Goal: Information Seeking & Learning: Learn about a topic

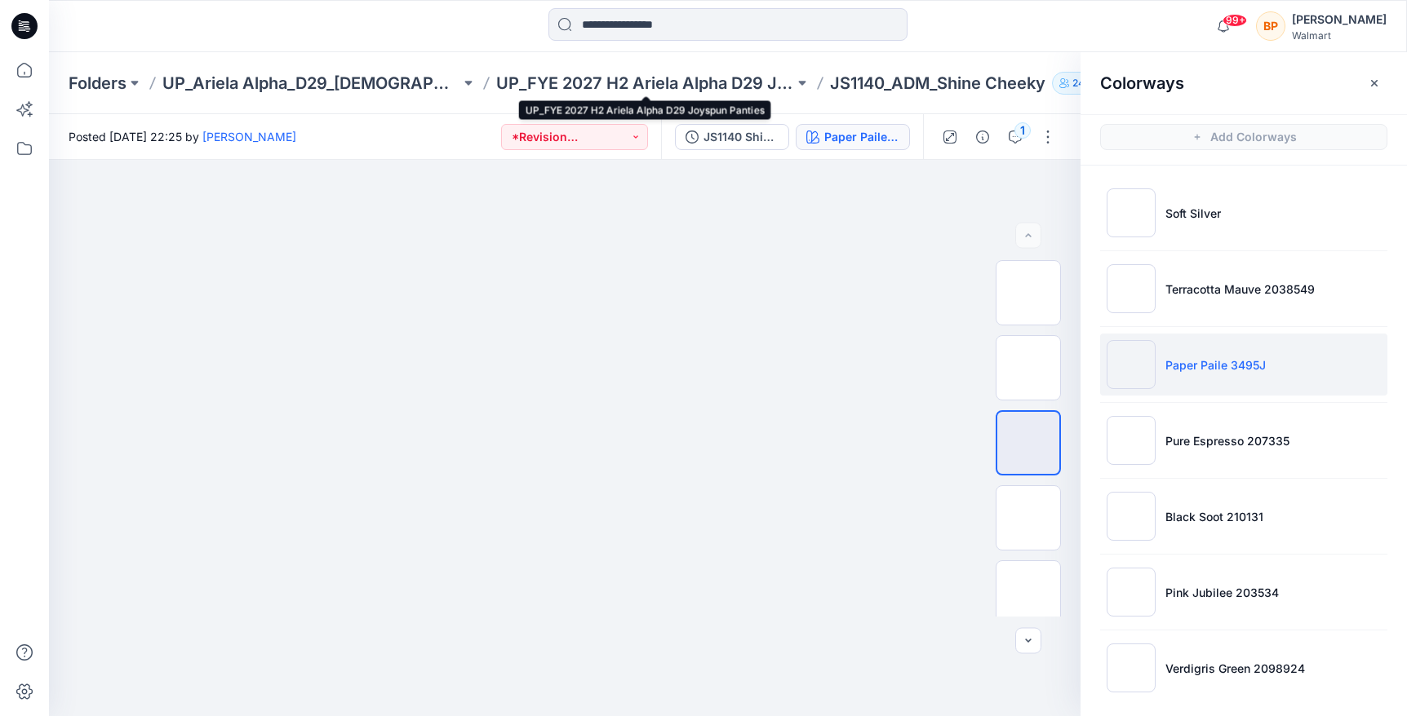
click at [623, 76] on p "UP_FYE 2027 H2 Ariela Alpha D29 Joyspun Panties" at bounding box center [645, 83] width 298 height 23
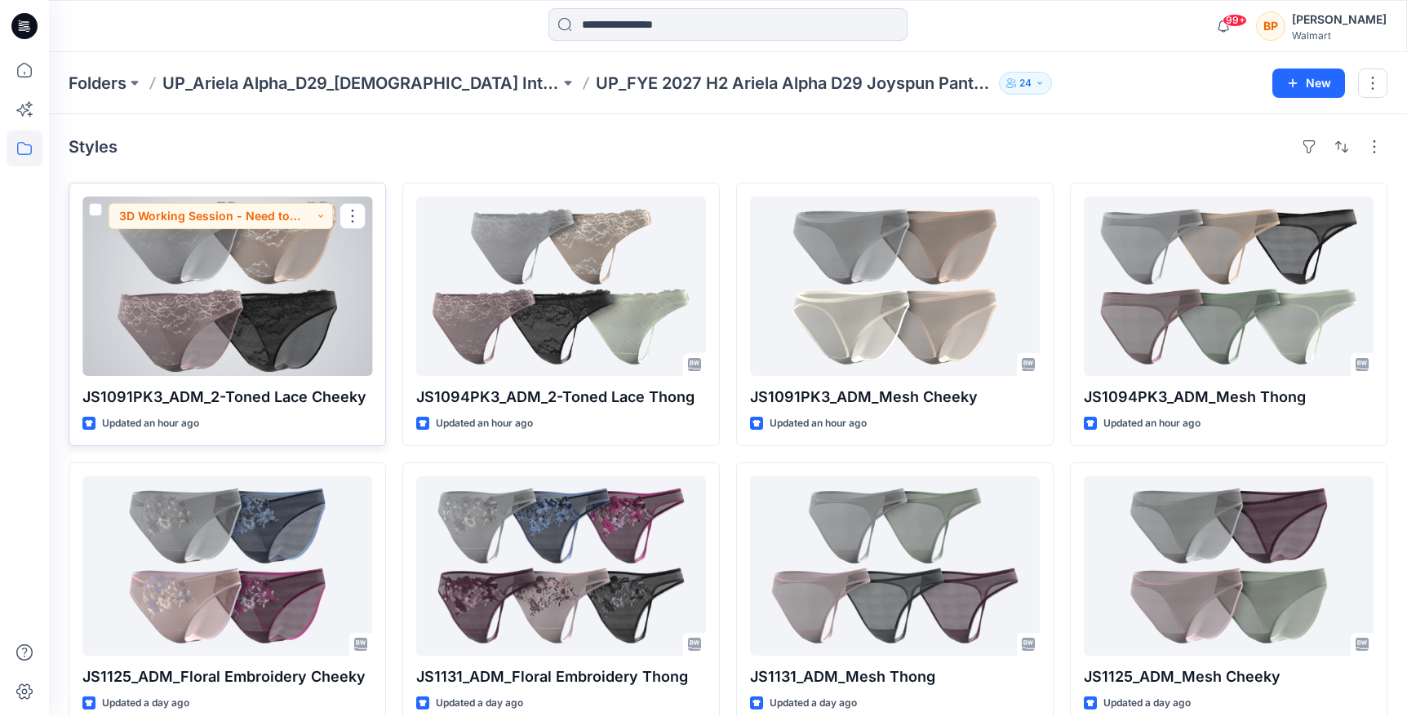
click at [282, 295] on div at bounding box center [227, 287] width 290 height 180
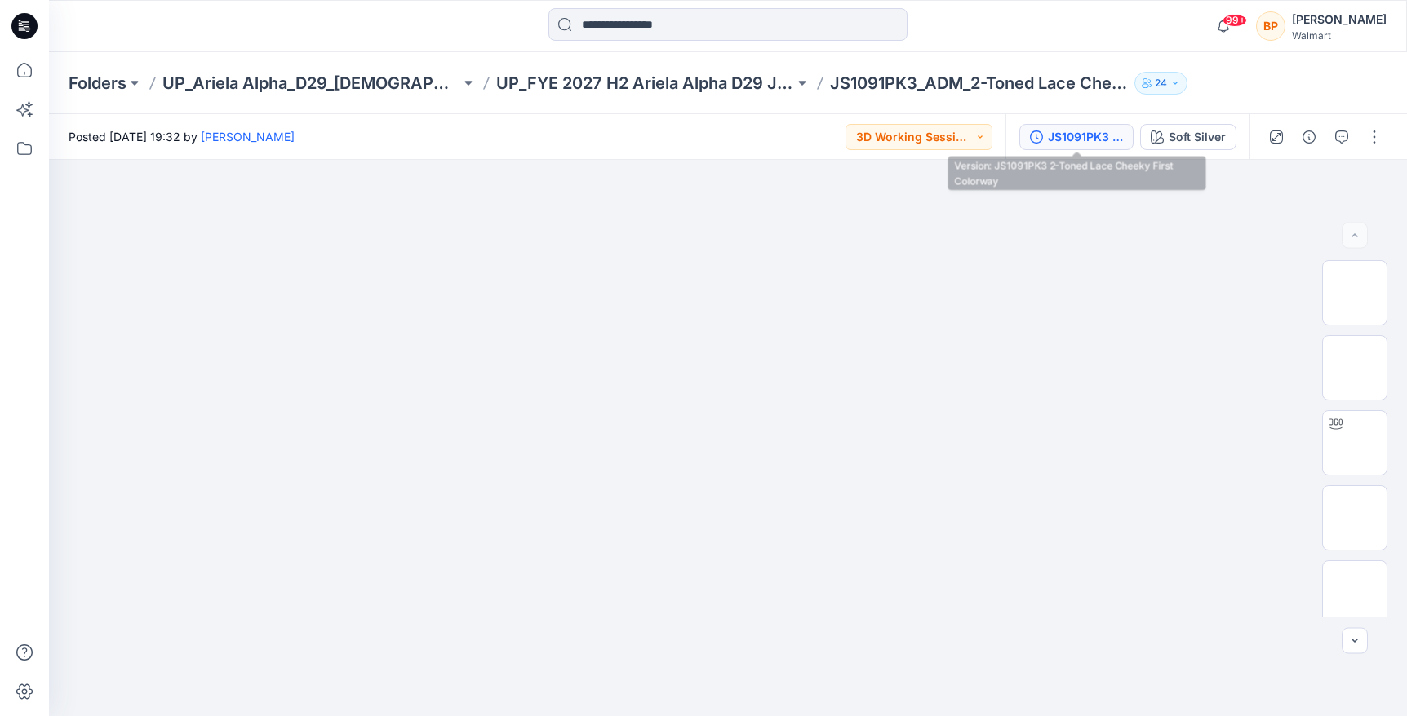
click at [1085, 135] on div "JS1091PK3 2-Toned Lace Cheeky First Colorway" at bounding box center [1085, 137] width 75 height 18
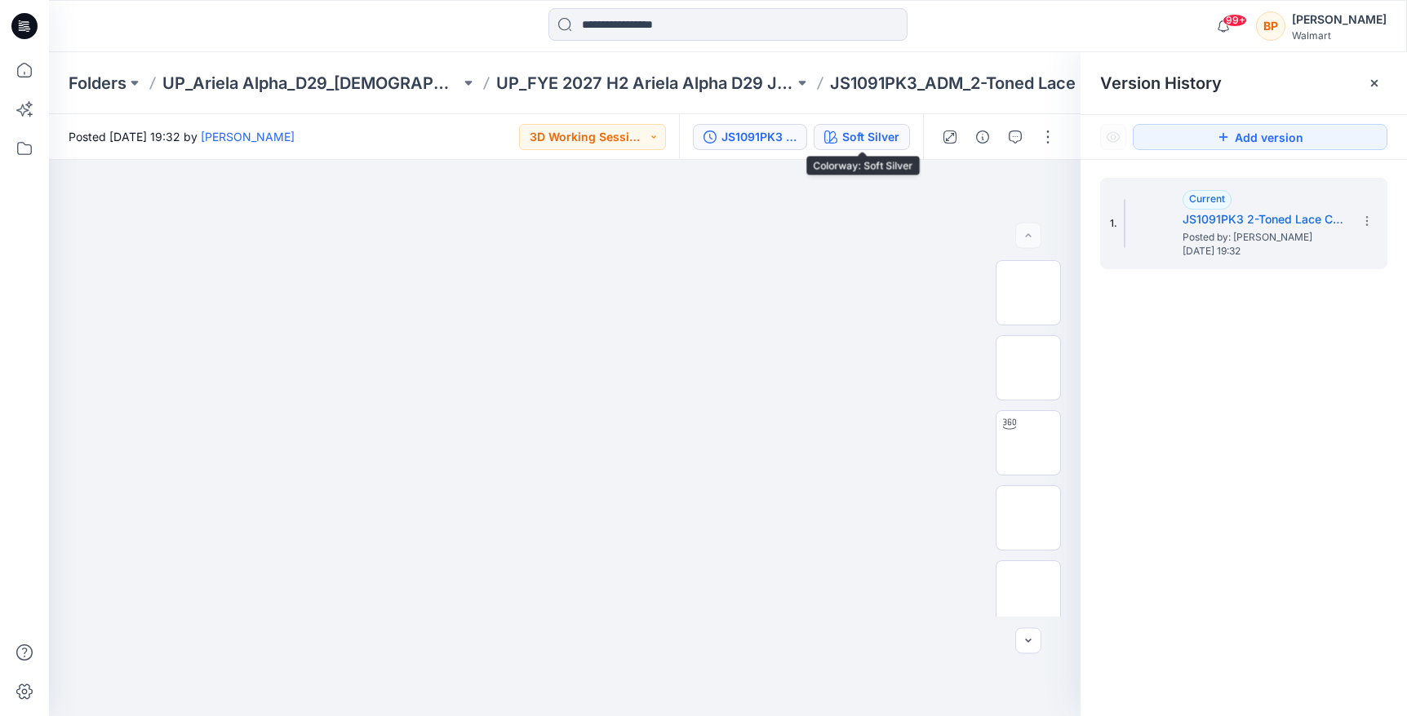
click at [866, 144] on div "Soft Silver" at bounding box center [870, 137] width 57 height 18
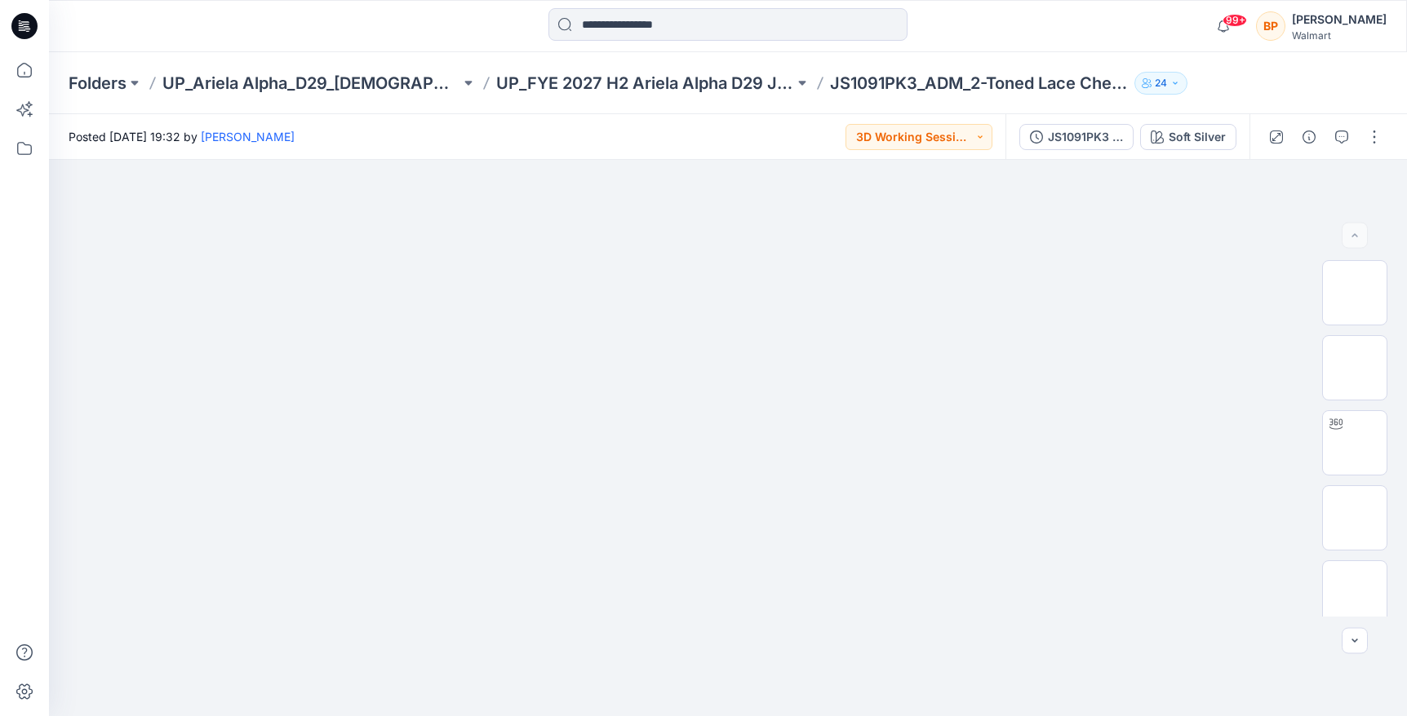
click at [1170, 110] on div "Folders UP_Ariela Alpha_D29_Ladies Intimates - Joyspun UP_FYE 2027 H2 Ariela Al…" at bounding box center [728, 83] width 1358 height 62
click at [1170, 124] on button "Soft Silver" at bounding box center [1188, 137] width 96 height 26
click at [1182, 130] on div "Soft Silver" at bounding box center [1196, 137] width 57 height 18
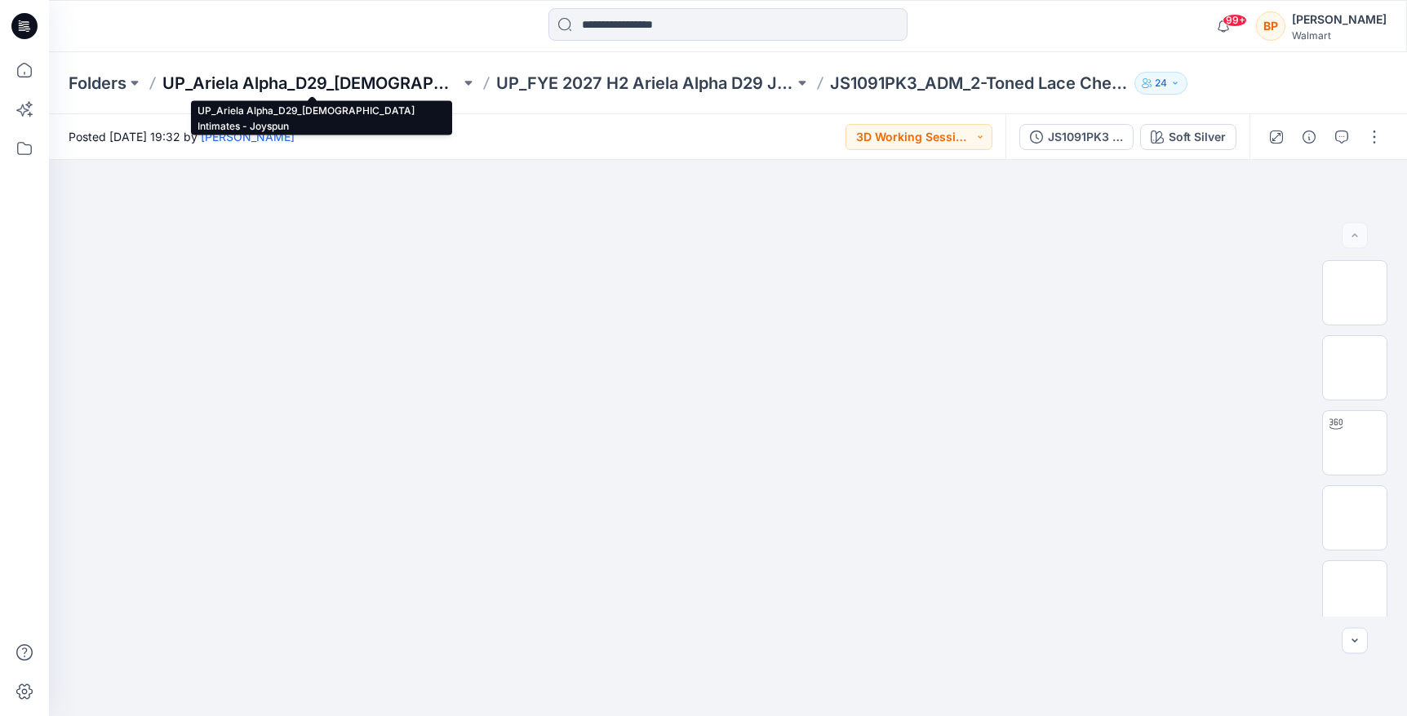
click at [385, 79] on p "UP_Ariela Alpha_D29_[DEMOGRAPHIC_DATA] Intimates - Joyspun" at bounding box center [311, 83] width 298 height 23
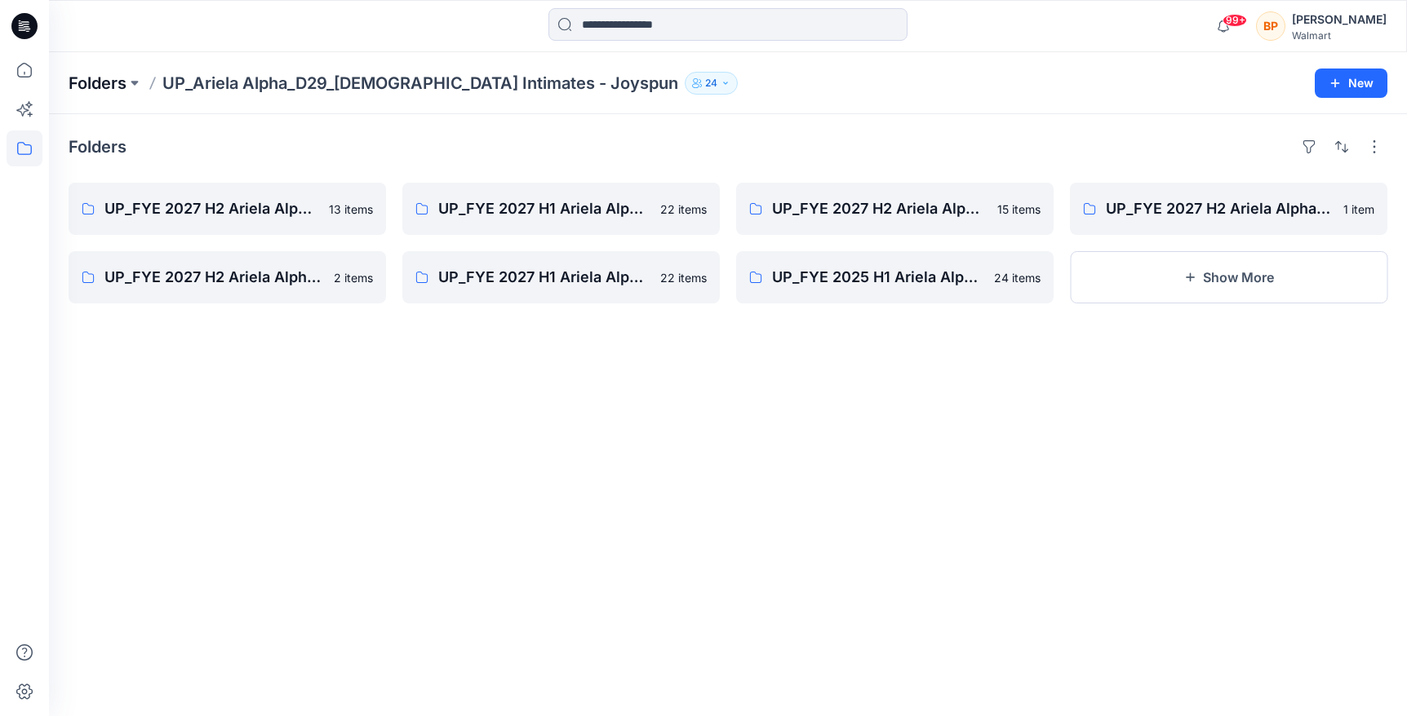
click at [108, 78] on p "Folders" at bounding box center [98, 83] width 58 height 23
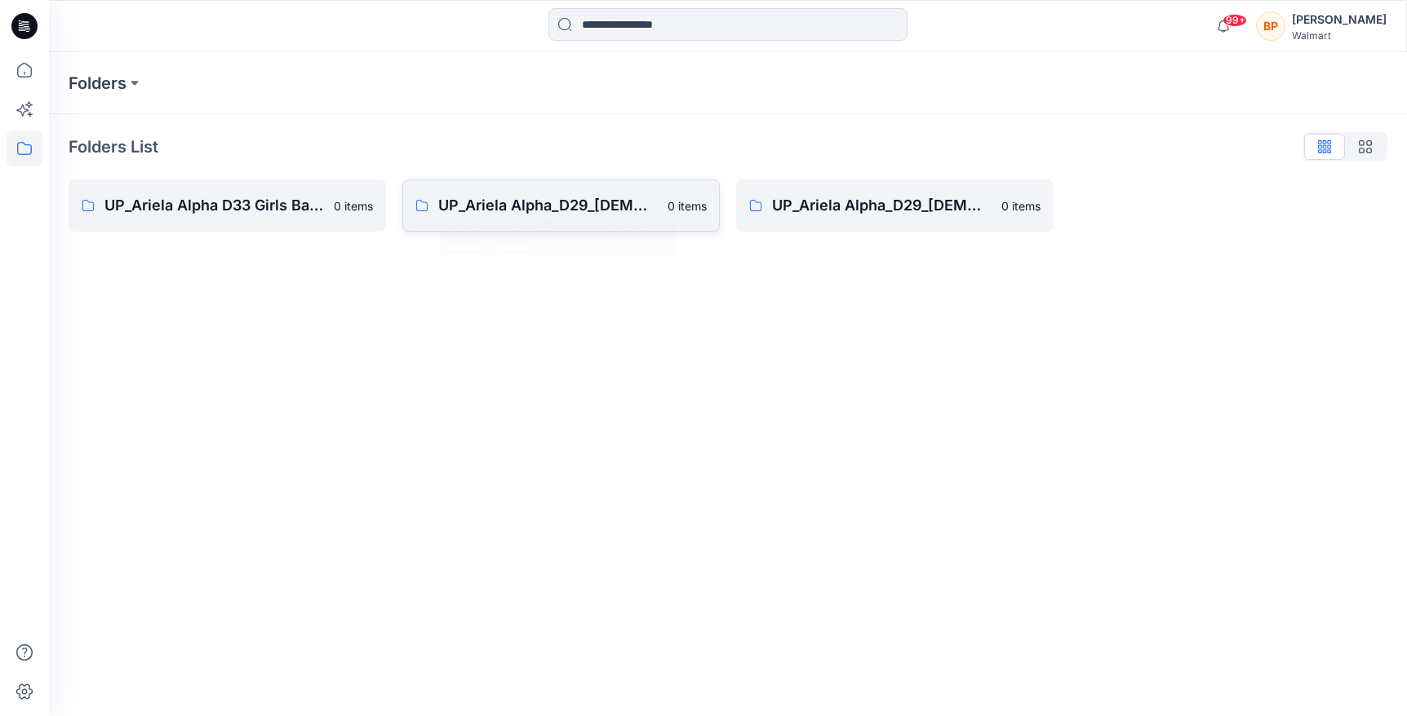
click at [508, 200] on p "UP_Ariela Alpha_D29_[DEMOGRAPHIC_DATA] Intimates - Joyspun" at bounding box center [547, 205] width 219 height 23
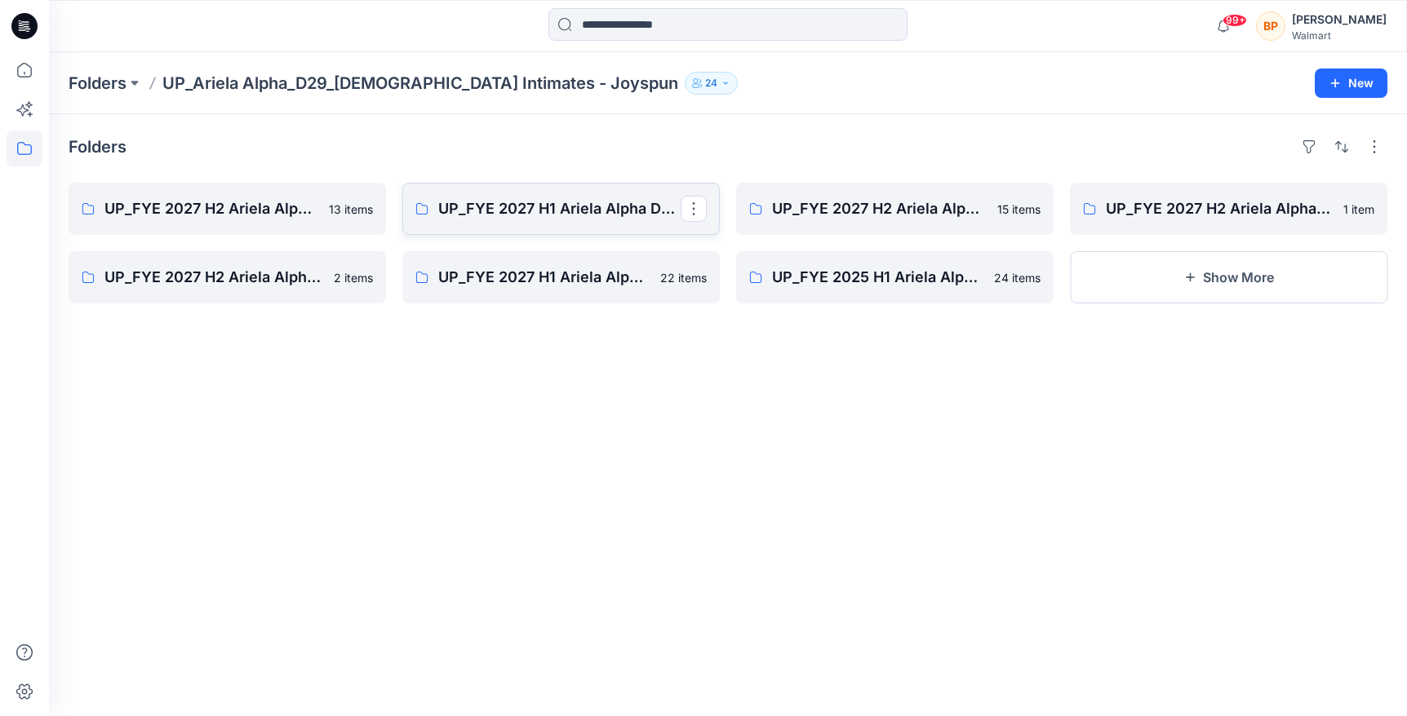
click at [525, 202] on p "UP_FYE 2027 H1 Ariela Alpha D29 Joyspun Panties" at bounding box center [559, 208] width 242 height 23
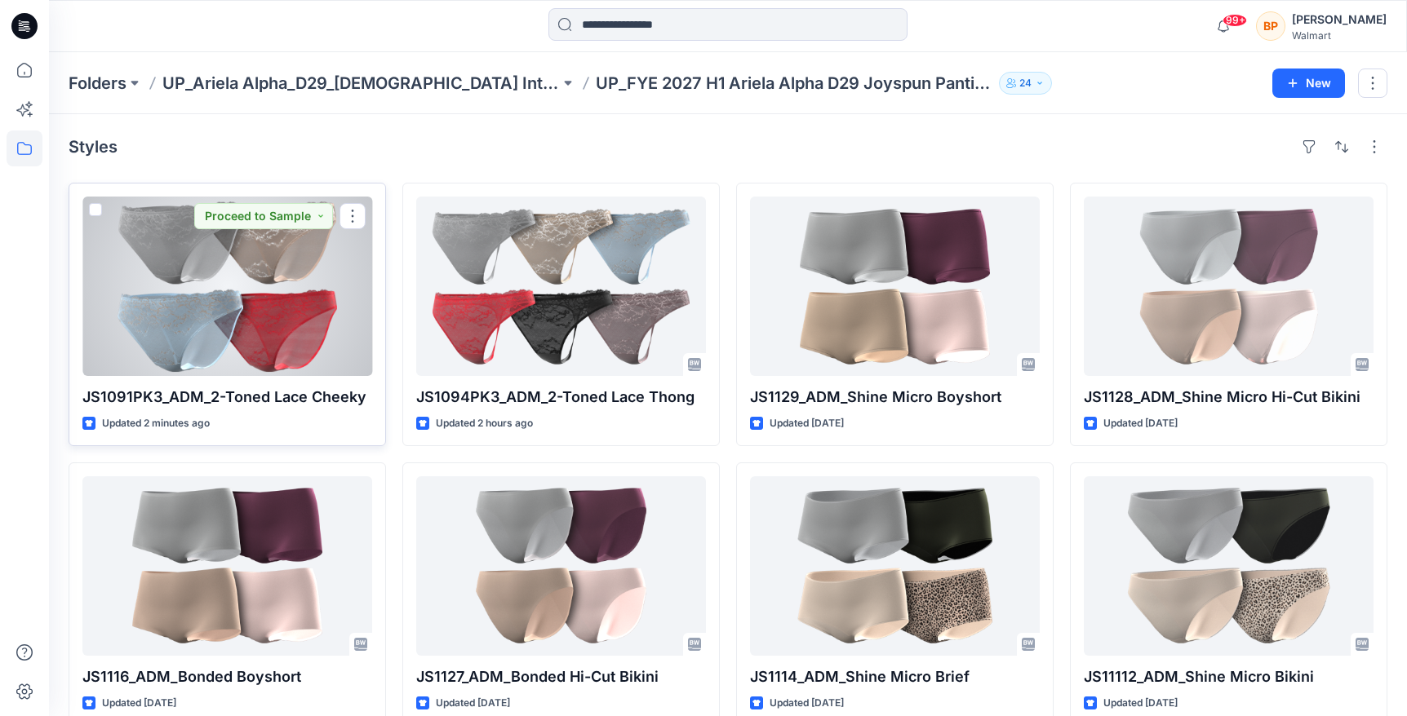
click at [233, 274] on div at bounding box center [227, 287] width 290 height 180
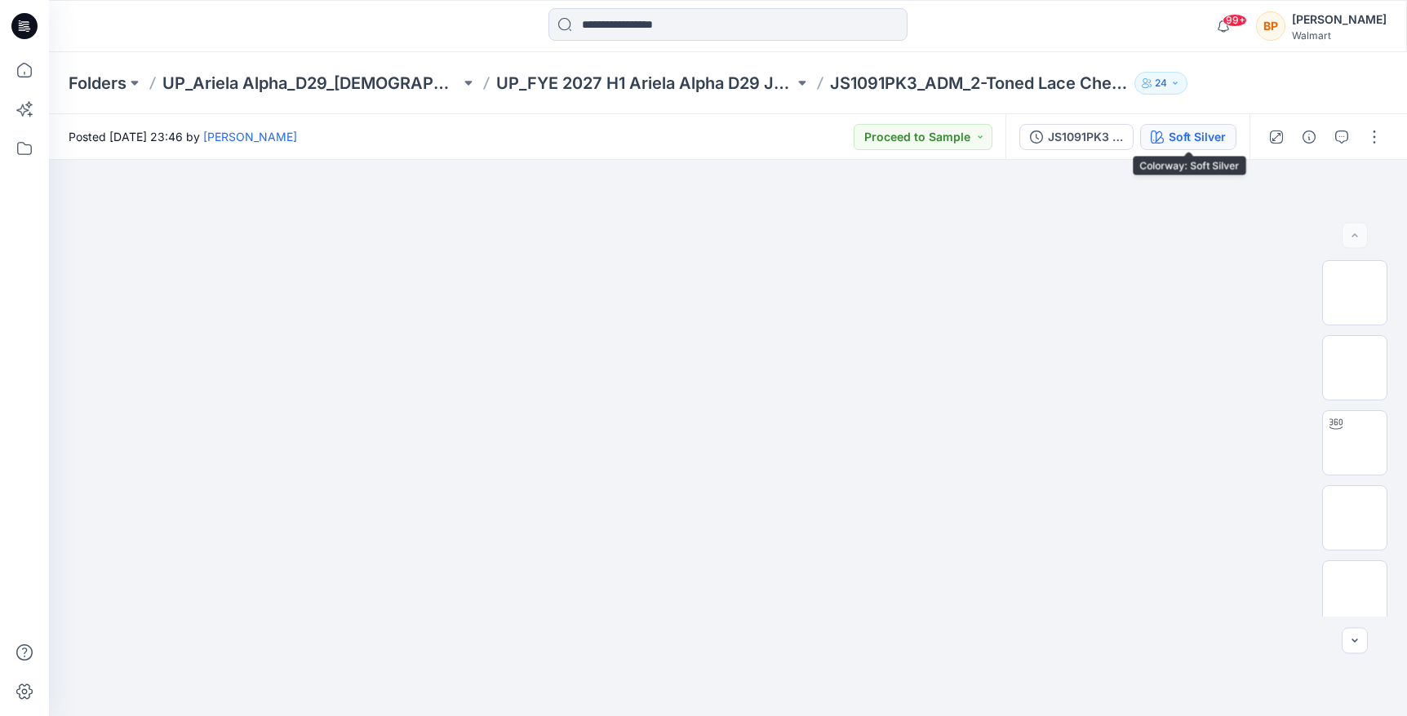
click at [1206, 141] on div "Soft Silver" at bounding box center [1196, 137] width 57 height 18
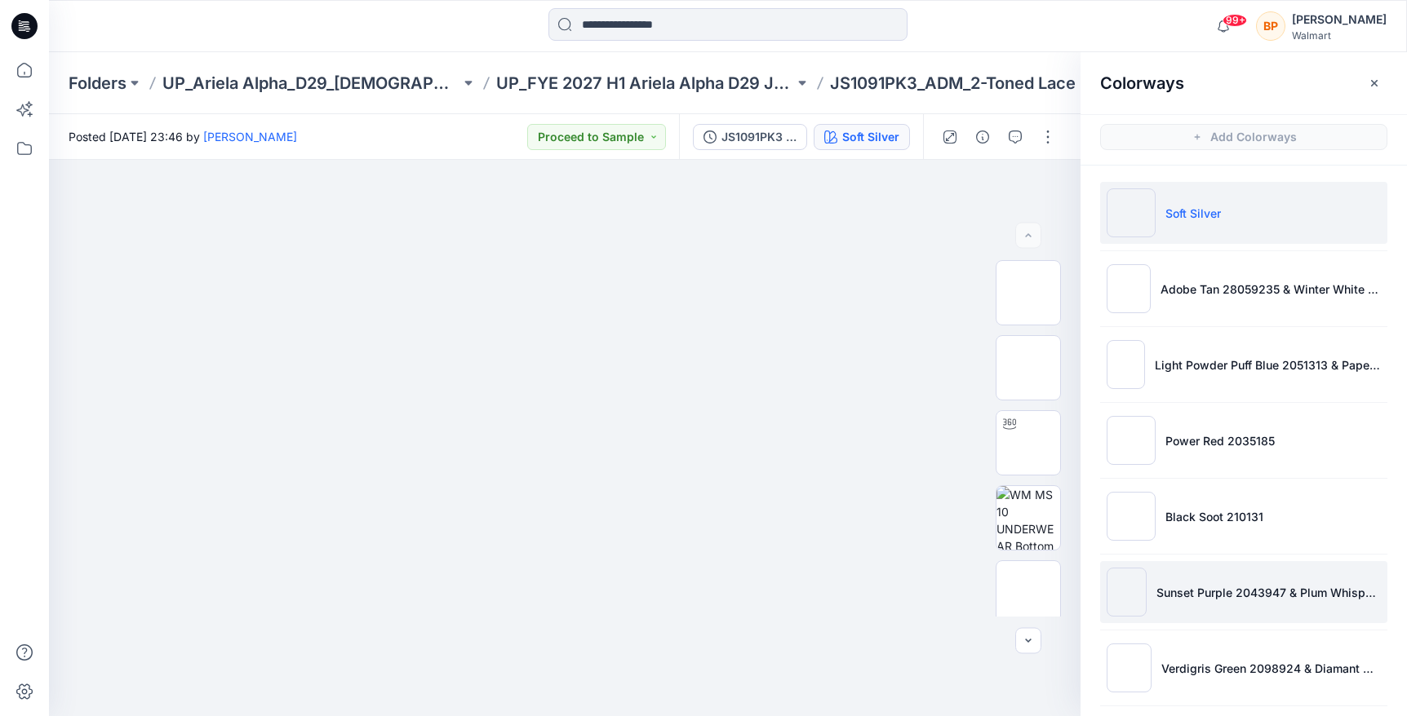
scroll to position [159, 0]
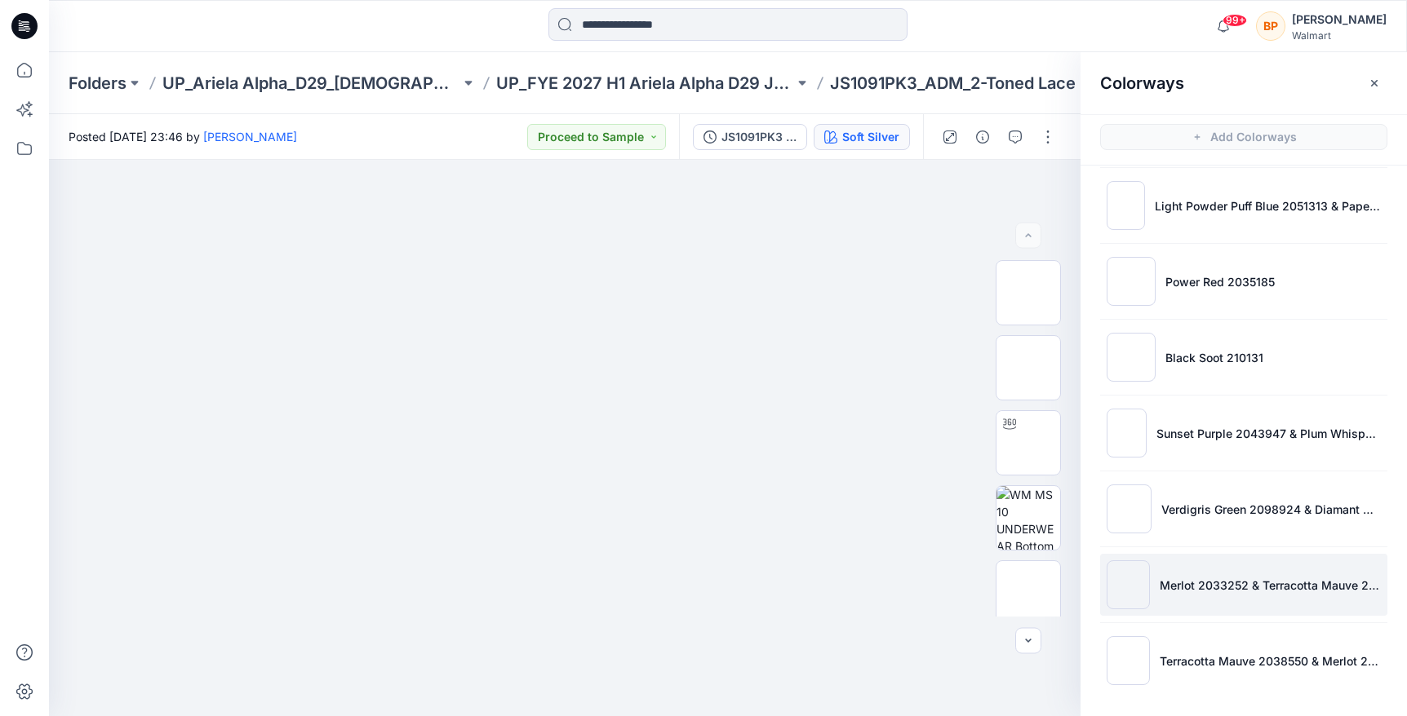
click at [1264, 602] on li "Merlot 2033252 & Terracotta Mauve 2038549" at bounding box center [1243, 585] width 287 height 62
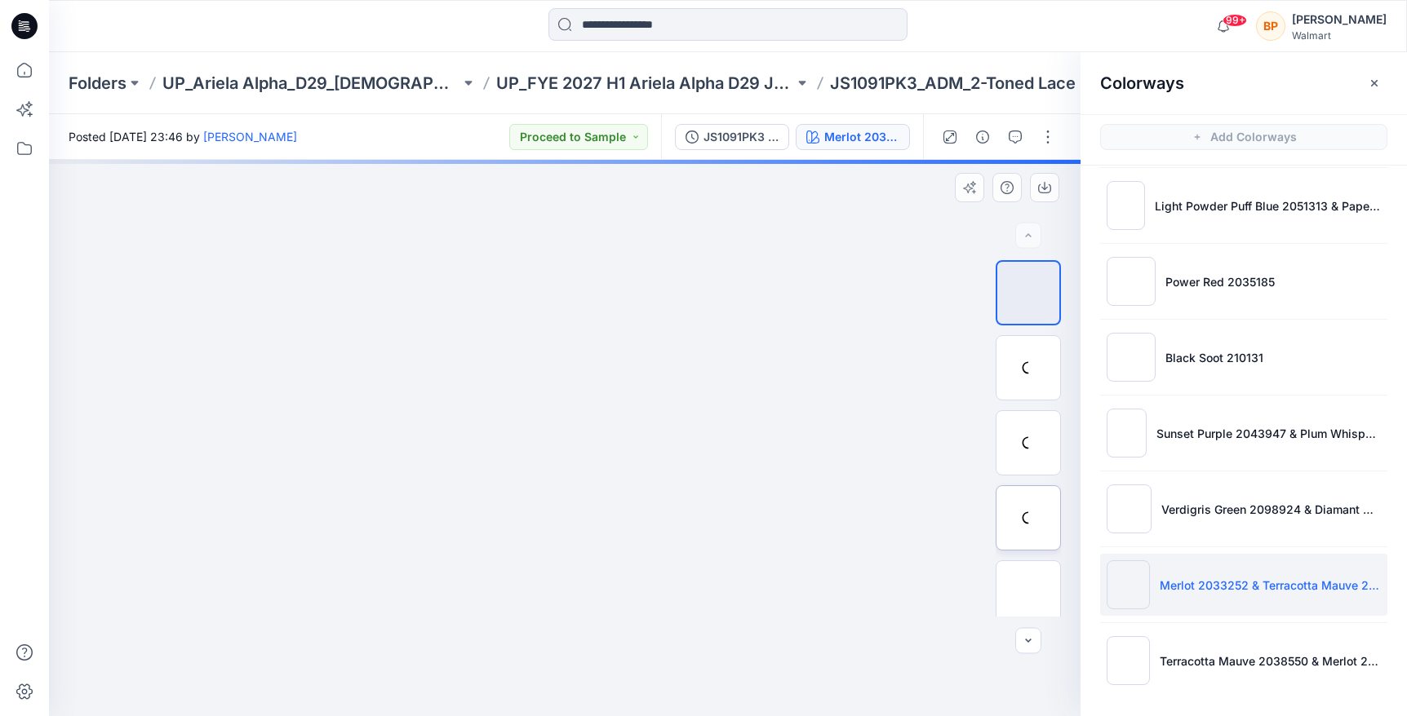
click at [0, 0] on img at bounding box center [0, 0] width 0 height 0
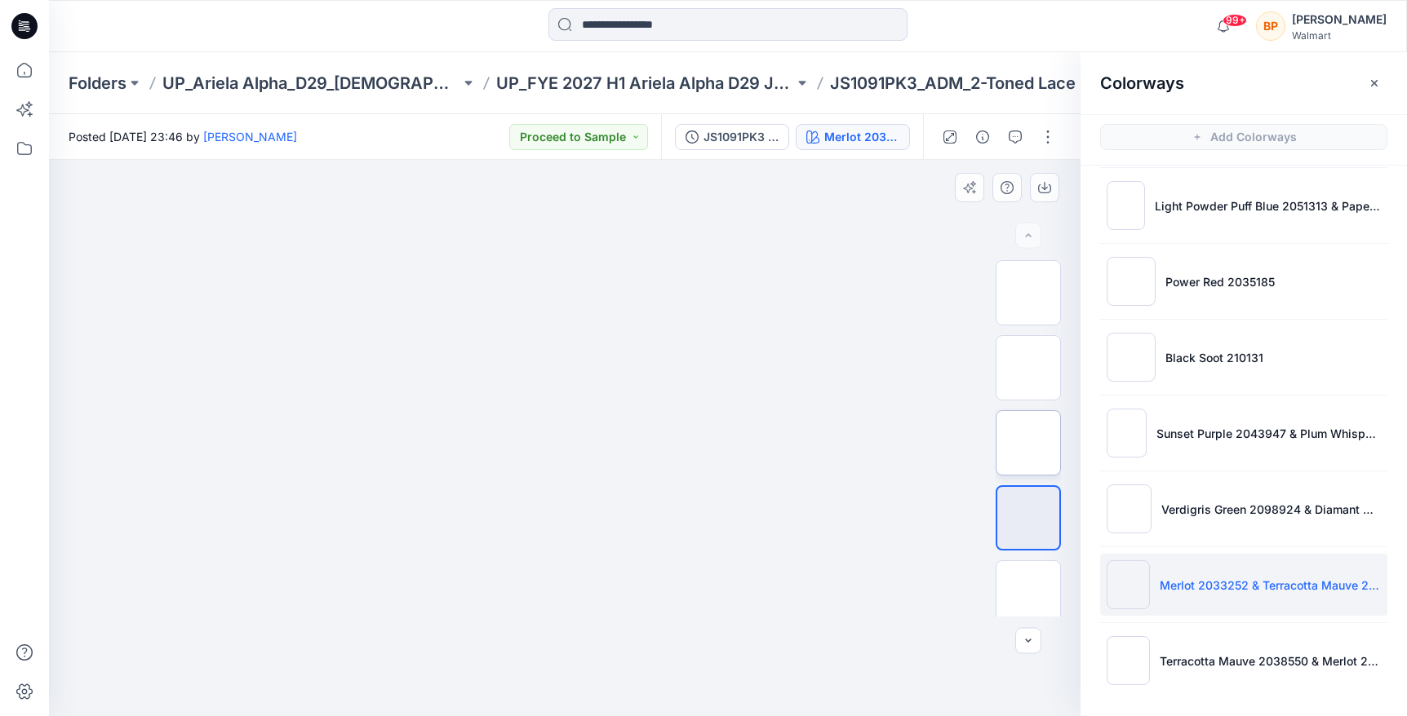
click at [1028, 443] on img at bounding box center [1028, 443] width 0 height 0
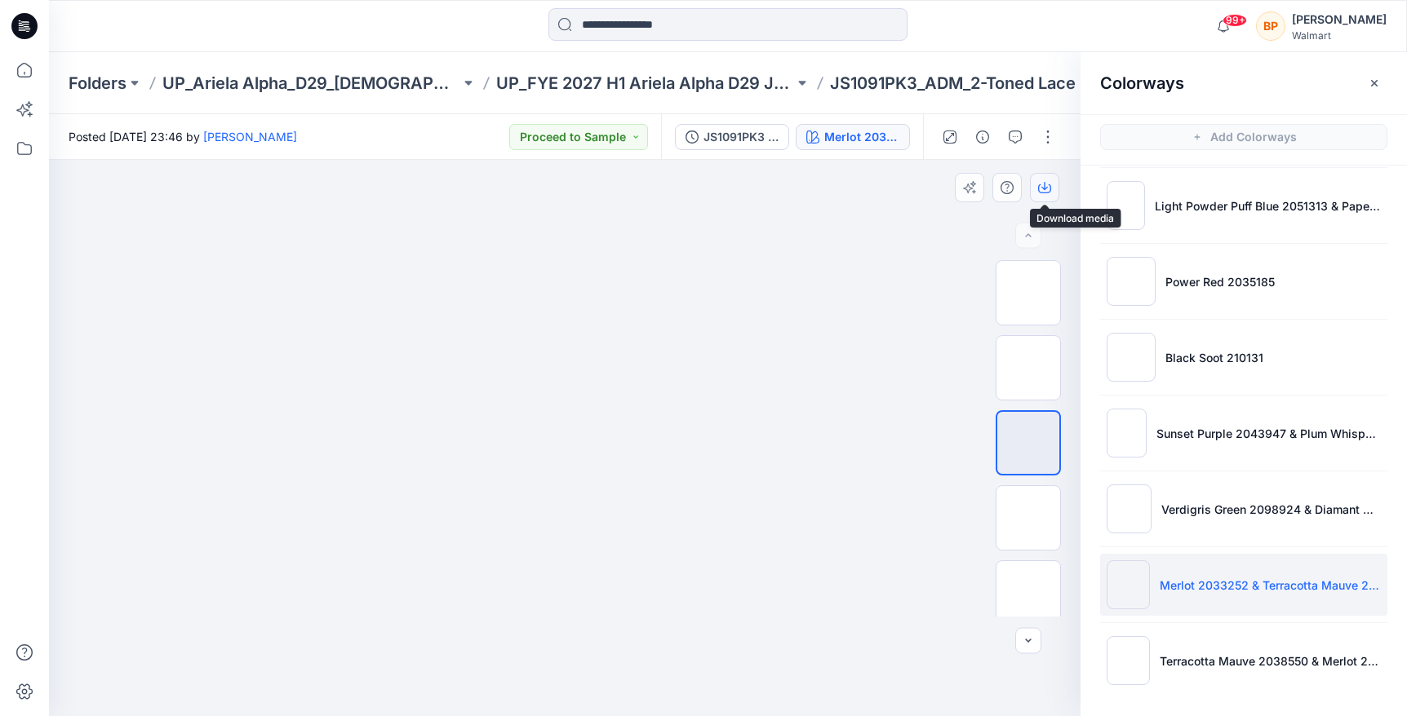
click at [1044, 181] on icon "button" at bounding box center [1044, 187] width 13 height 13
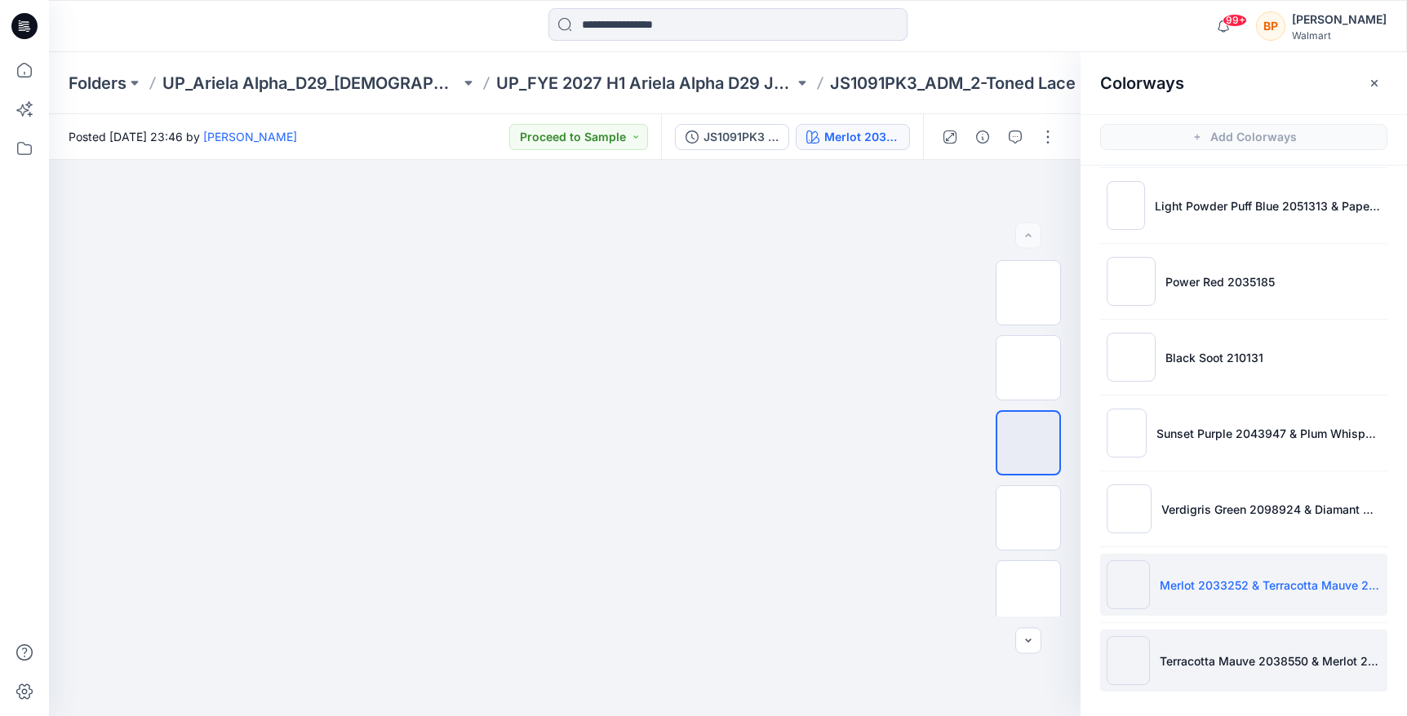
click at [1159, 632] on li "Terracotta Mauve 2038550 & Merlot 2033252" at bounding box center [1243, 661] width 287 height 62
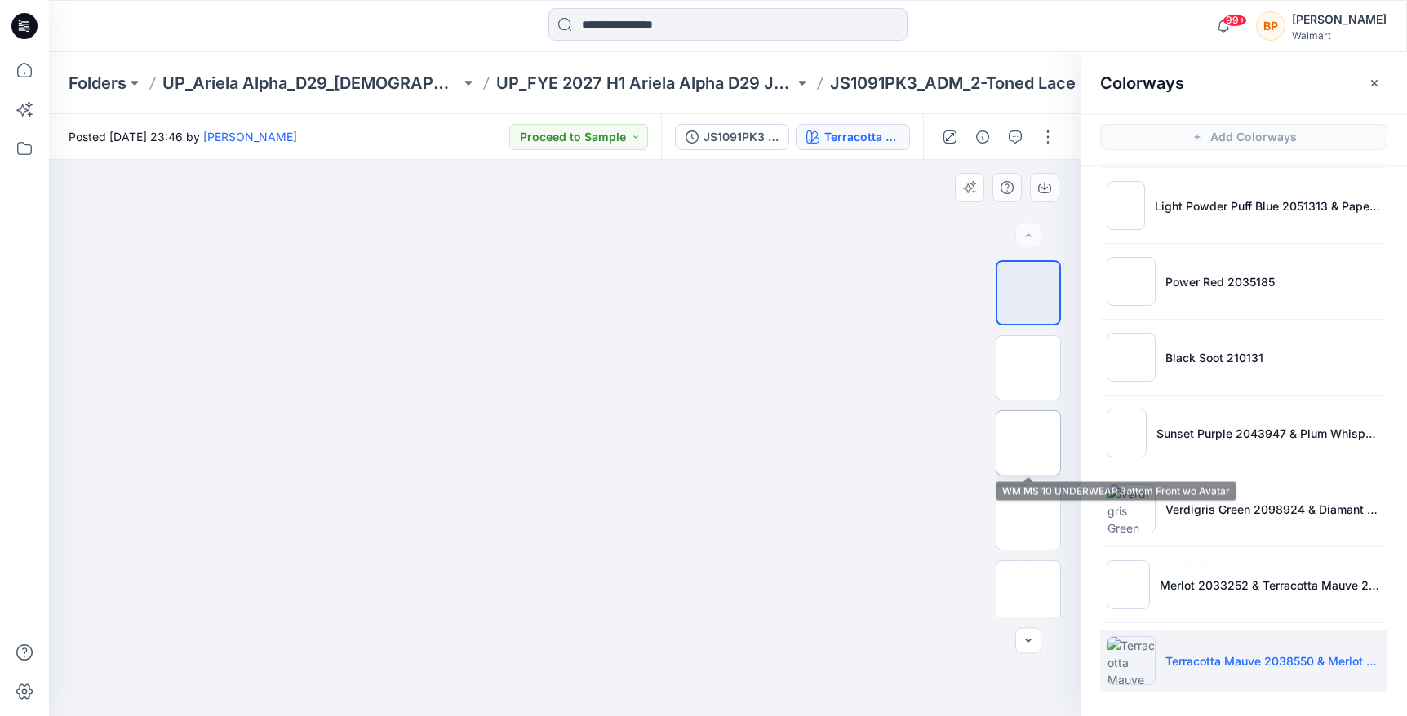
click at [1028, 443] on img at bounding box center [1028, 443] width 0 height 0
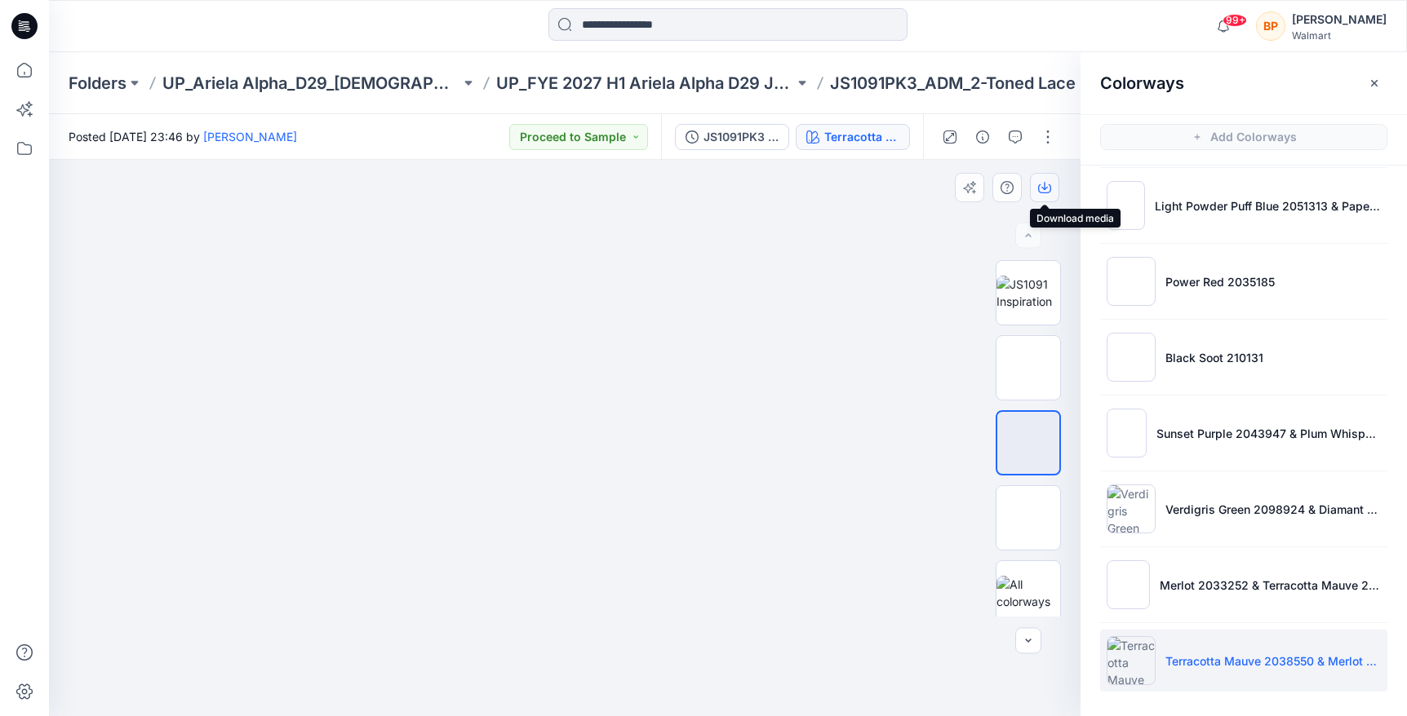
click at [1051, 184] on button "button" at bounding box center [1044, 187] width 29 height 29
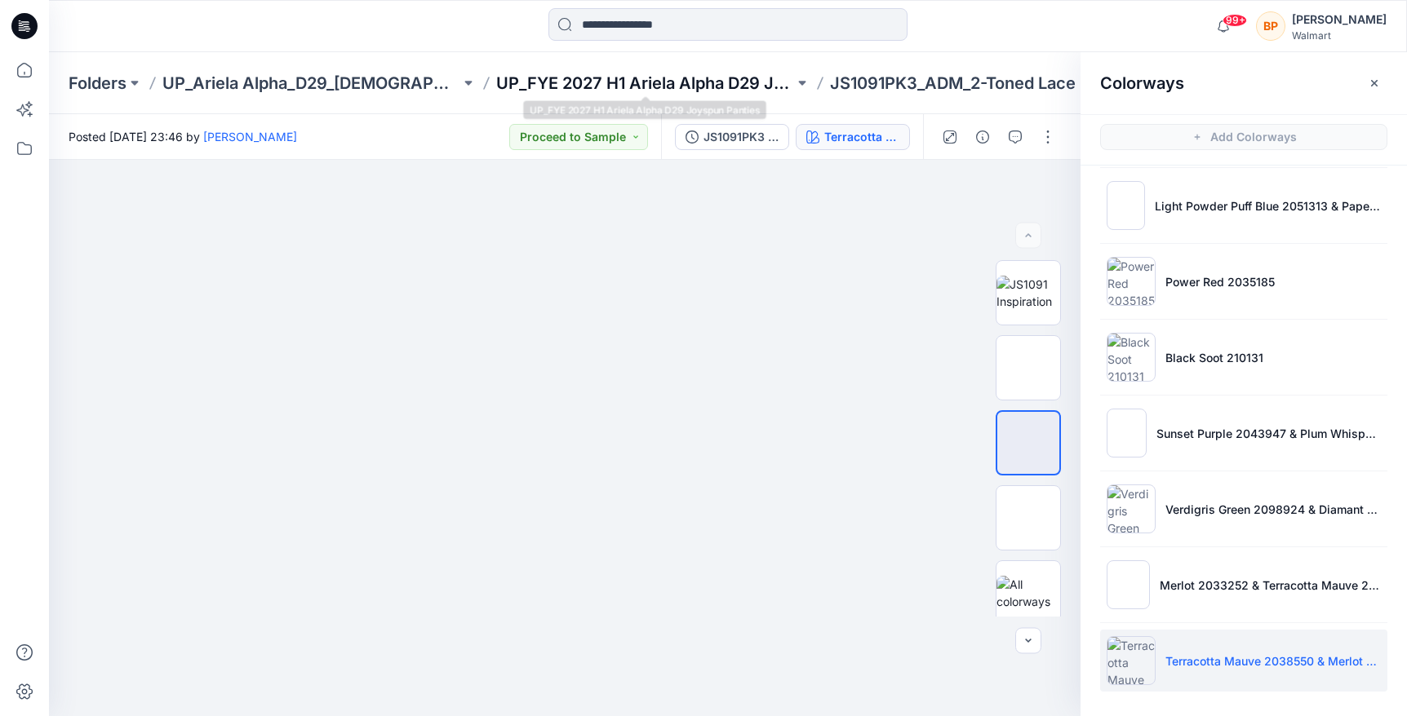
click at [554, 84] on p "UP_FYE 2027 H1 Ariela Alpha D29 Joyspun Panties" at bounding box center [645, 83] width 298 height 23
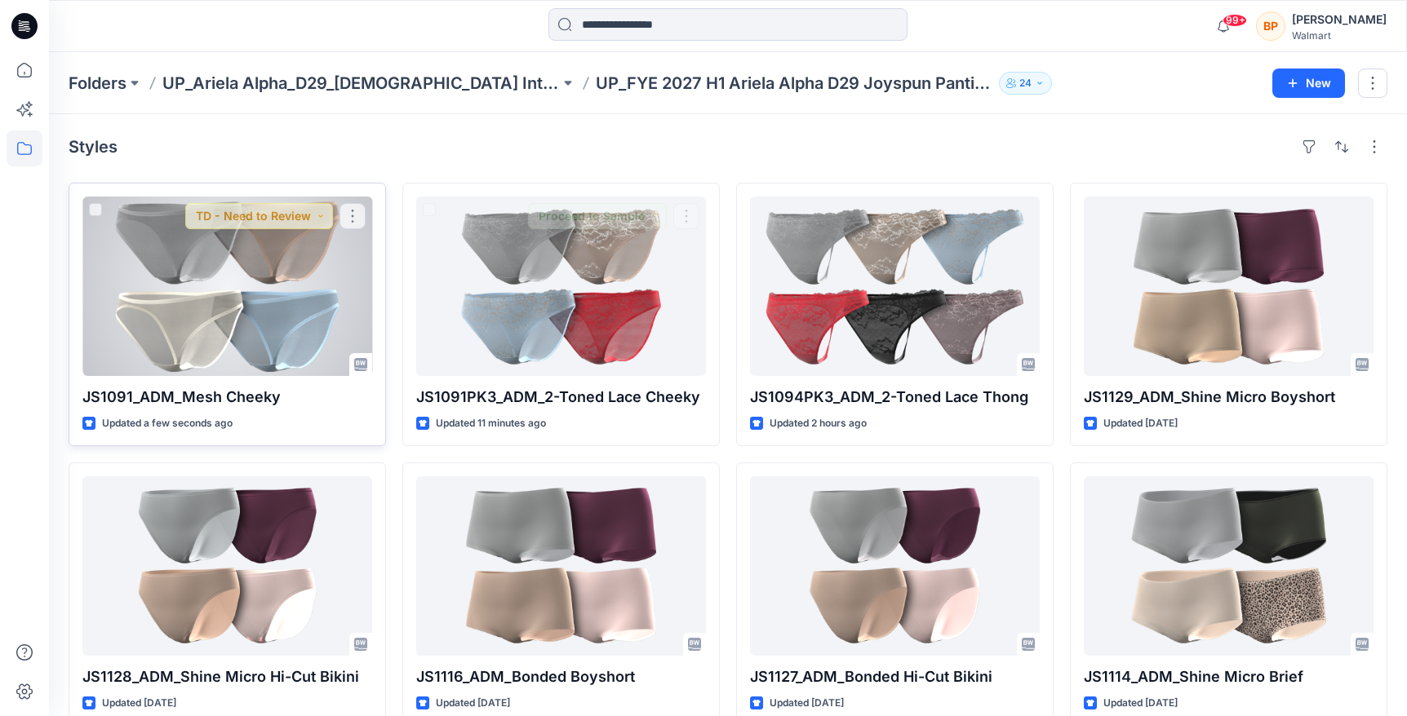
click at [315, 295] on div at bounding box center [227, 287] width 290 height 180
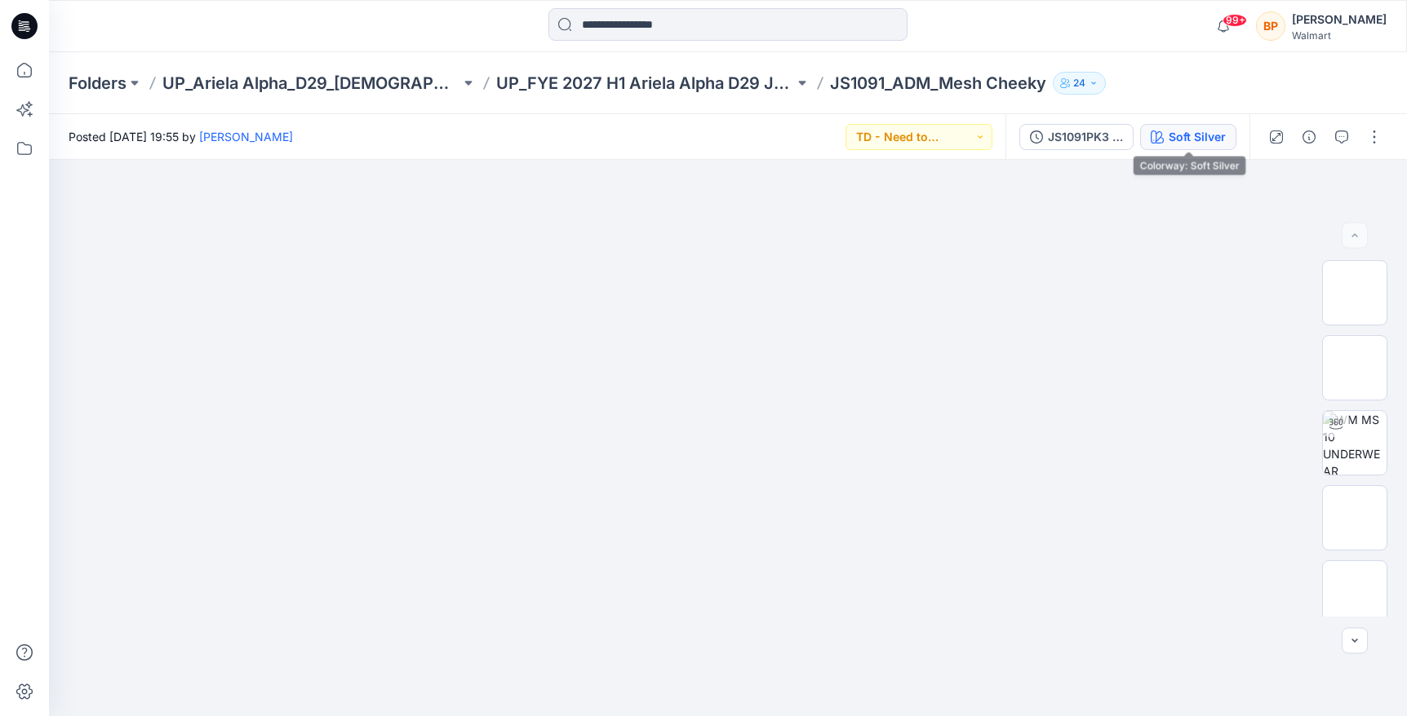
click at [1159, 142] on icon "button" at bounding box center [1156, 137] width 13 height 13
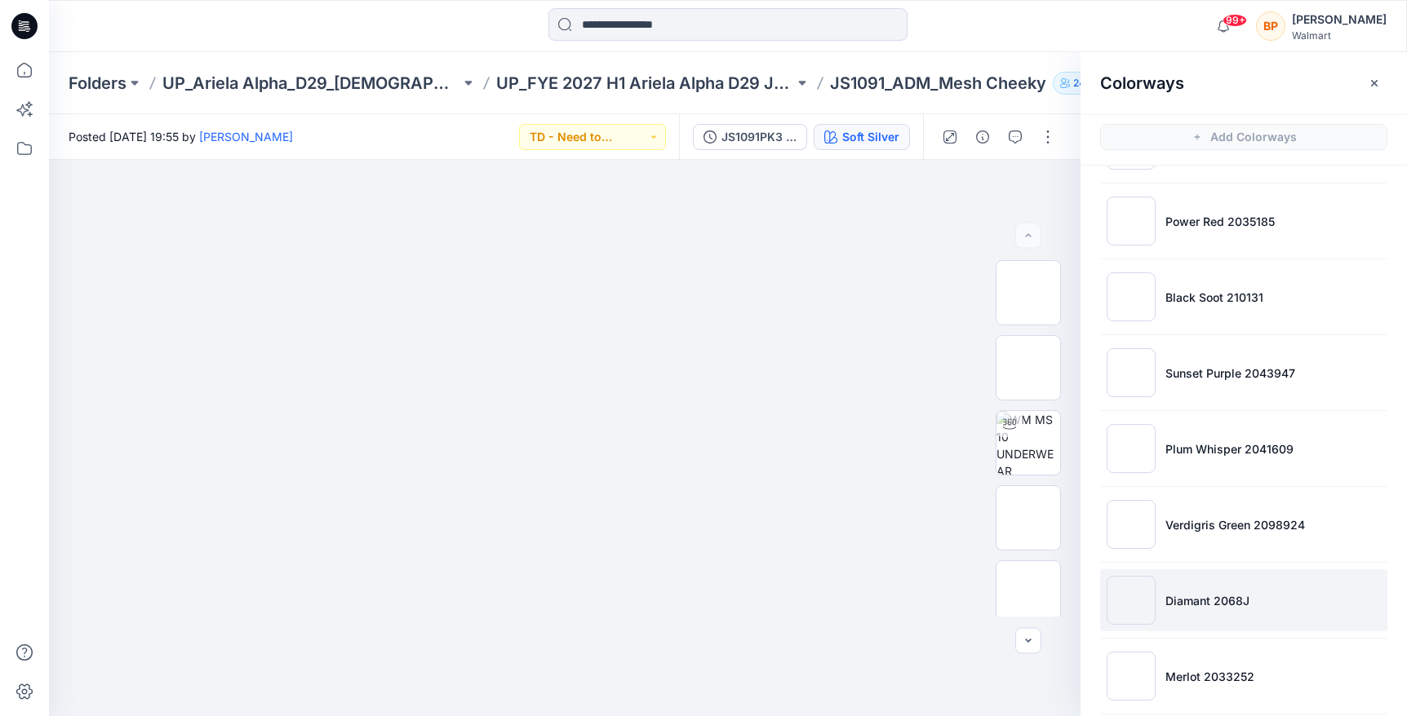
scroll to position [463, 0]
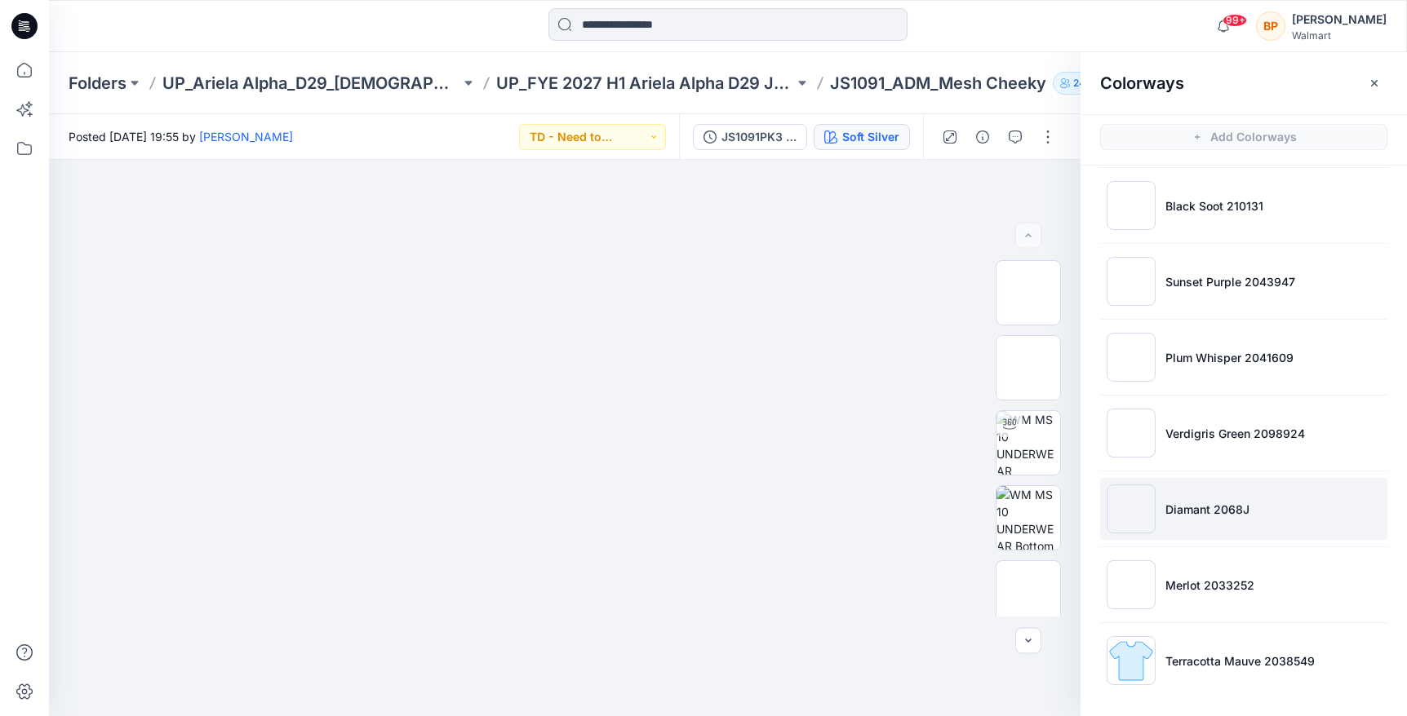
click at [1166, 588] on p "Merlot 2033252" at bounding box center [1209, 585] width 89 height 17
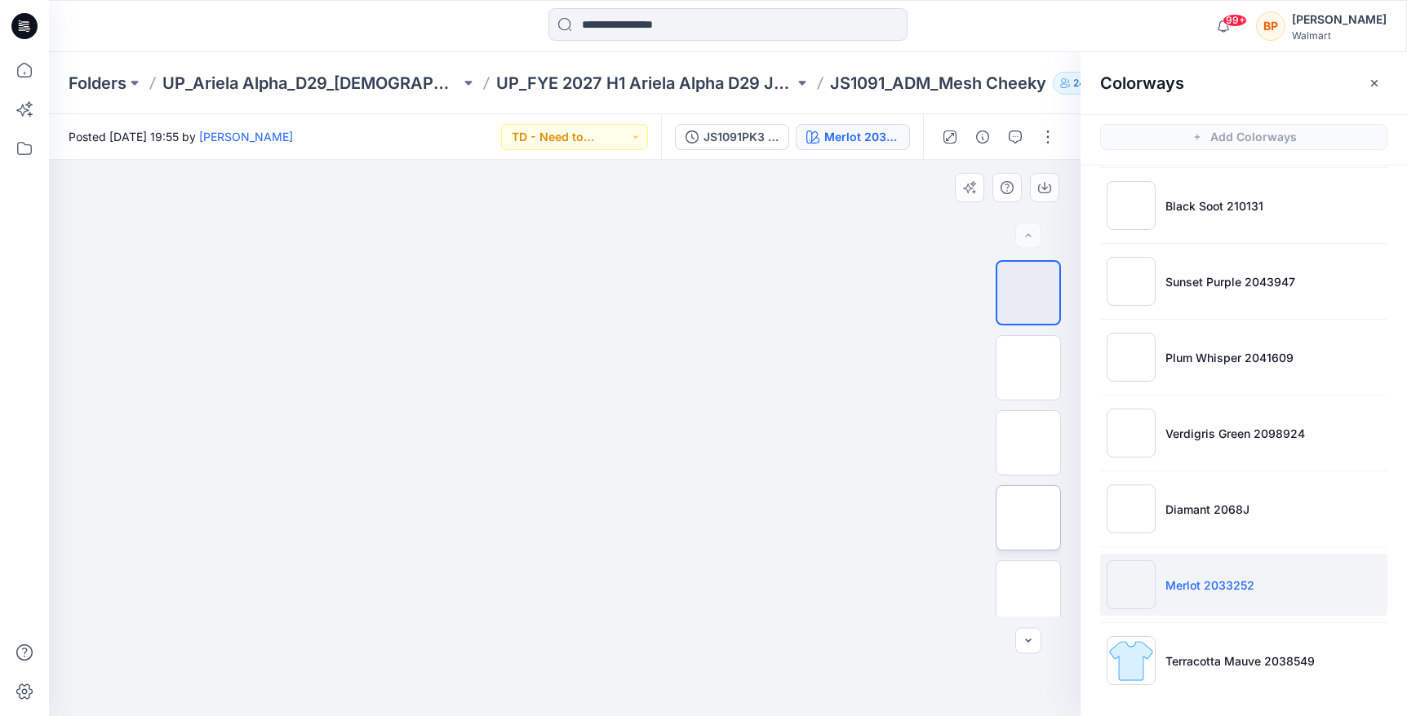
click at [1028, 518] on img at bounding box center [1028, 518] width 0 height 0
click at [1028, 443] on img at bounding box center [1028, 443] width 0 height 0
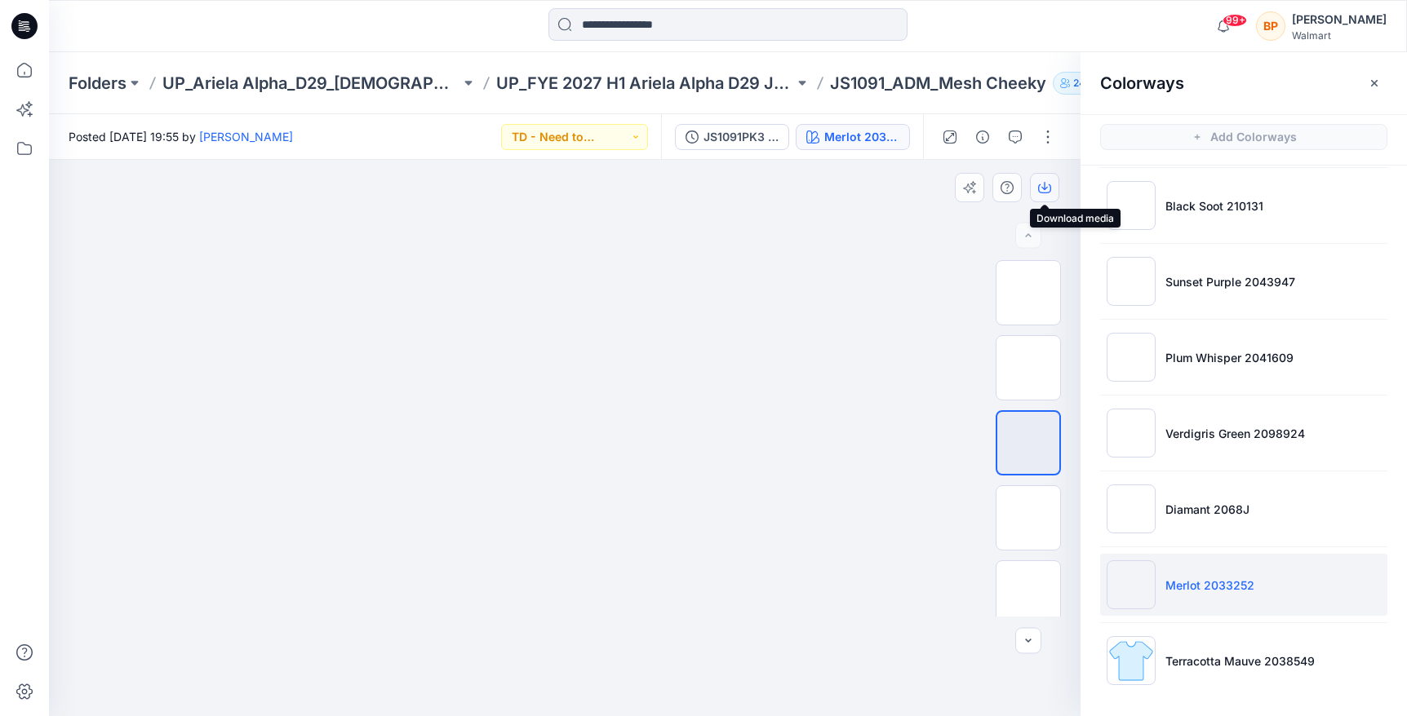
click at [1049, 184] on icon "button" at bounding box center [1044, 188] width 13 height 9
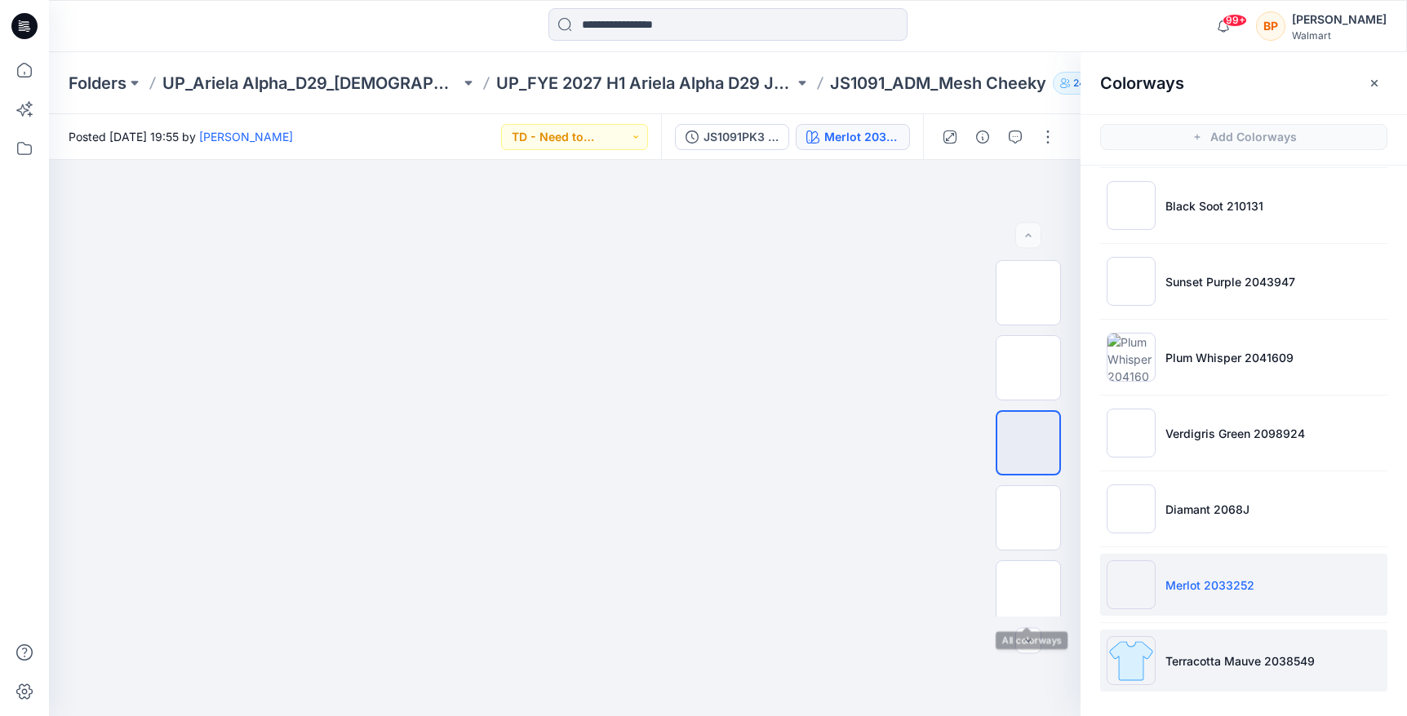
click at [1118, 649] on img at bounding box center [1130, 660] width 49 height 49
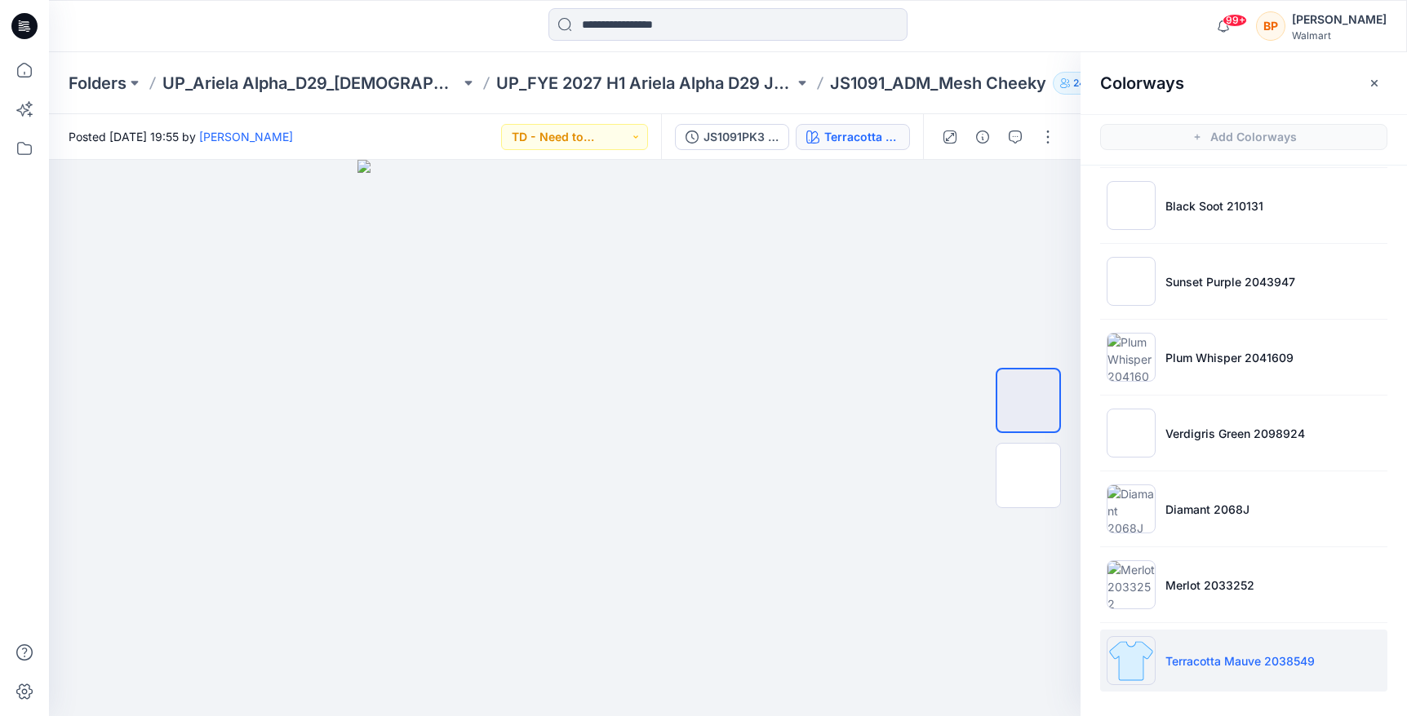
click at [1188, 661] on p "Terracotta Mauve 2038549" at bounding box center [1239, 661] width 149 height 17
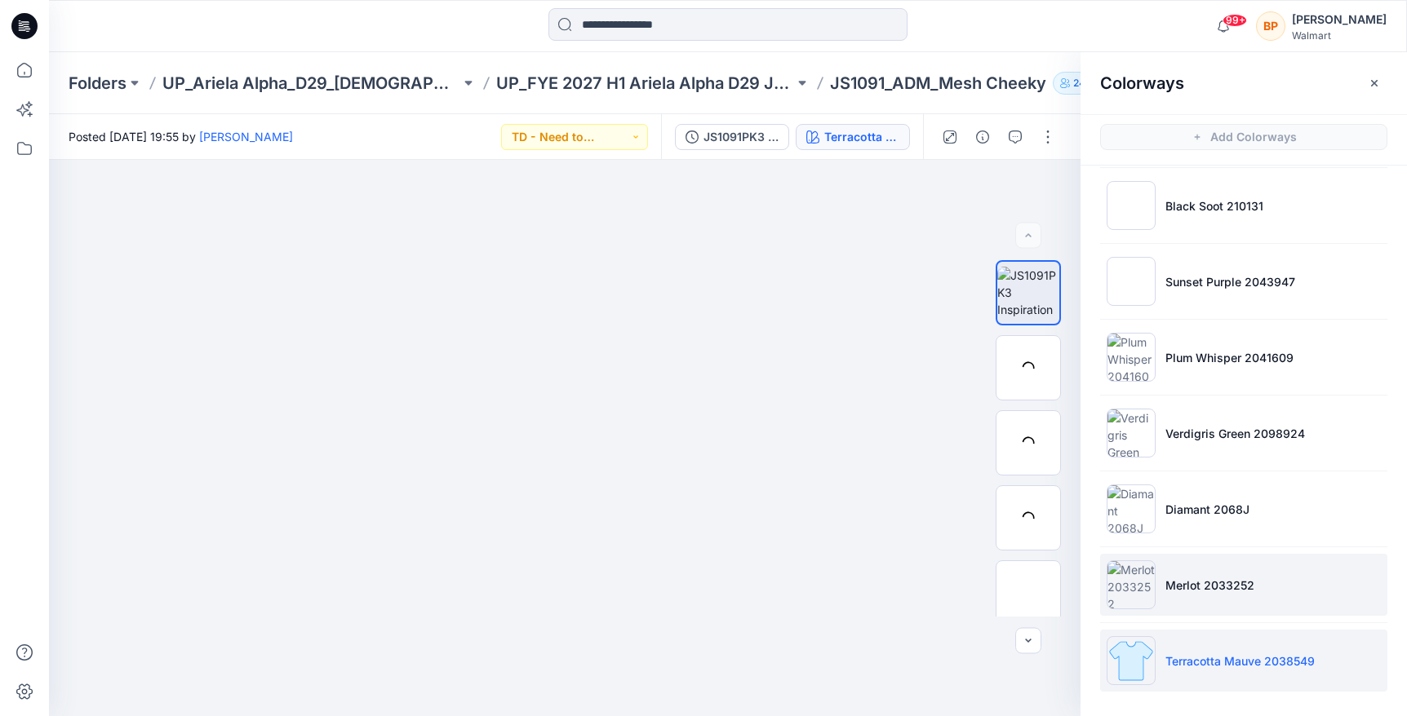
click at [1199, 591] on p "Merlot 2033252" at bounding box center [1209, 585] width 89 height 17
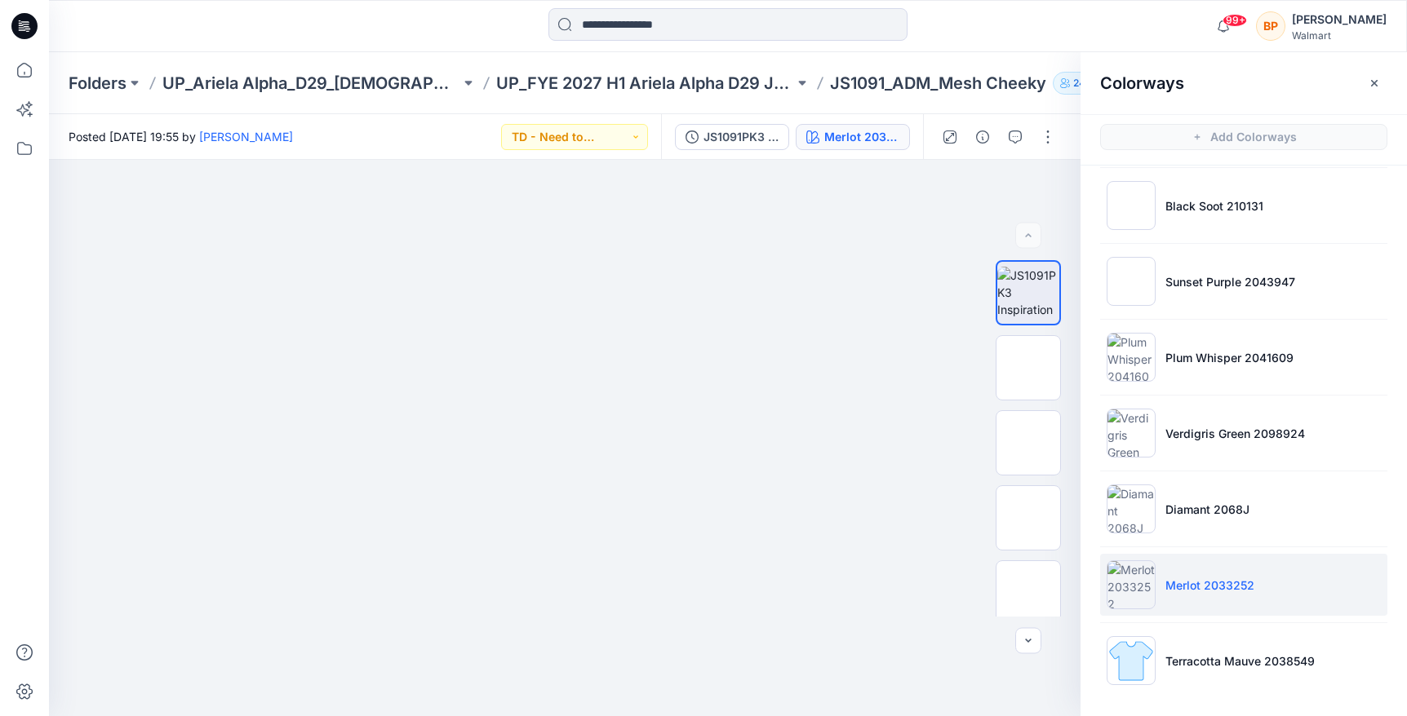
click at [1184, 627] on ul "Soft Silver Adobe Tan 28059235 Winter White 212131 Light Powder Puff Blue 20513…" at bounding box center [1243, 205] width 326 height 1005
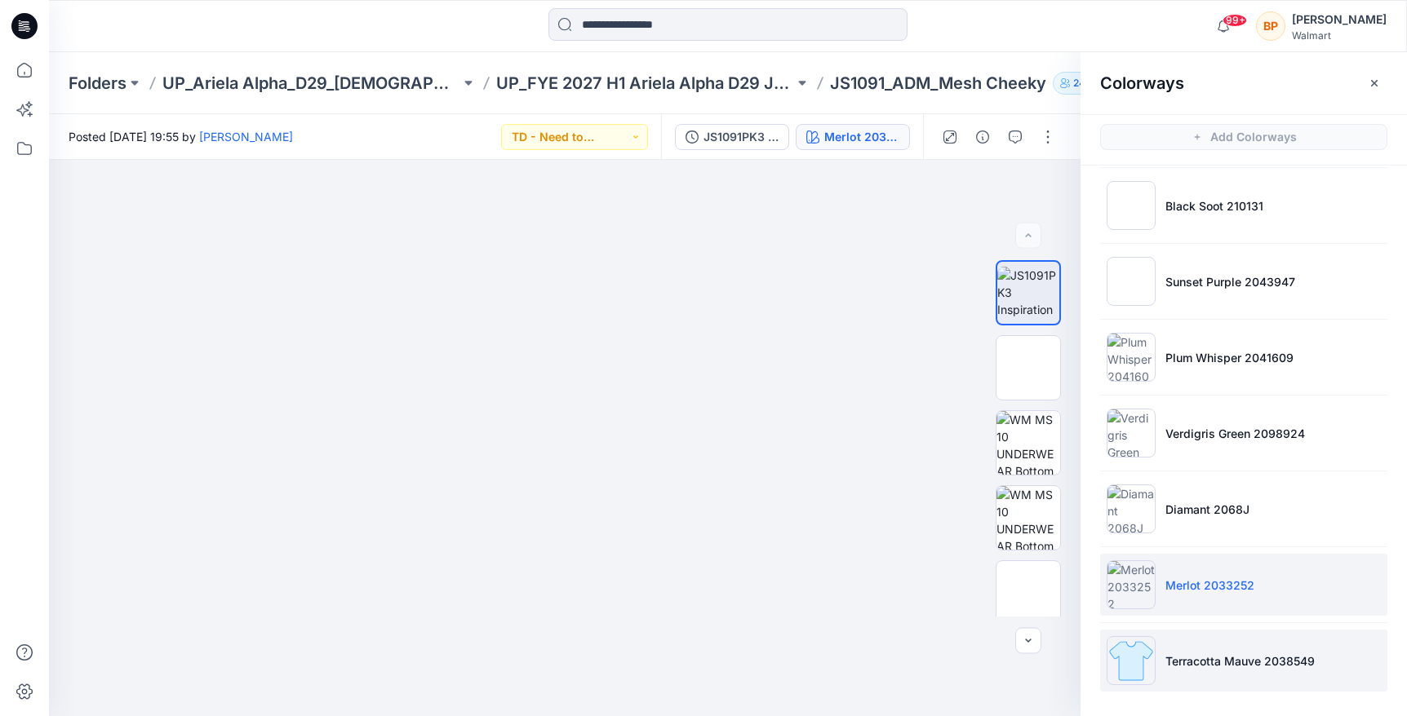
click at [1184, 645] on li "Terracotta Mauve 2038549" at bounding box center [1243, 661] width 287 height 62
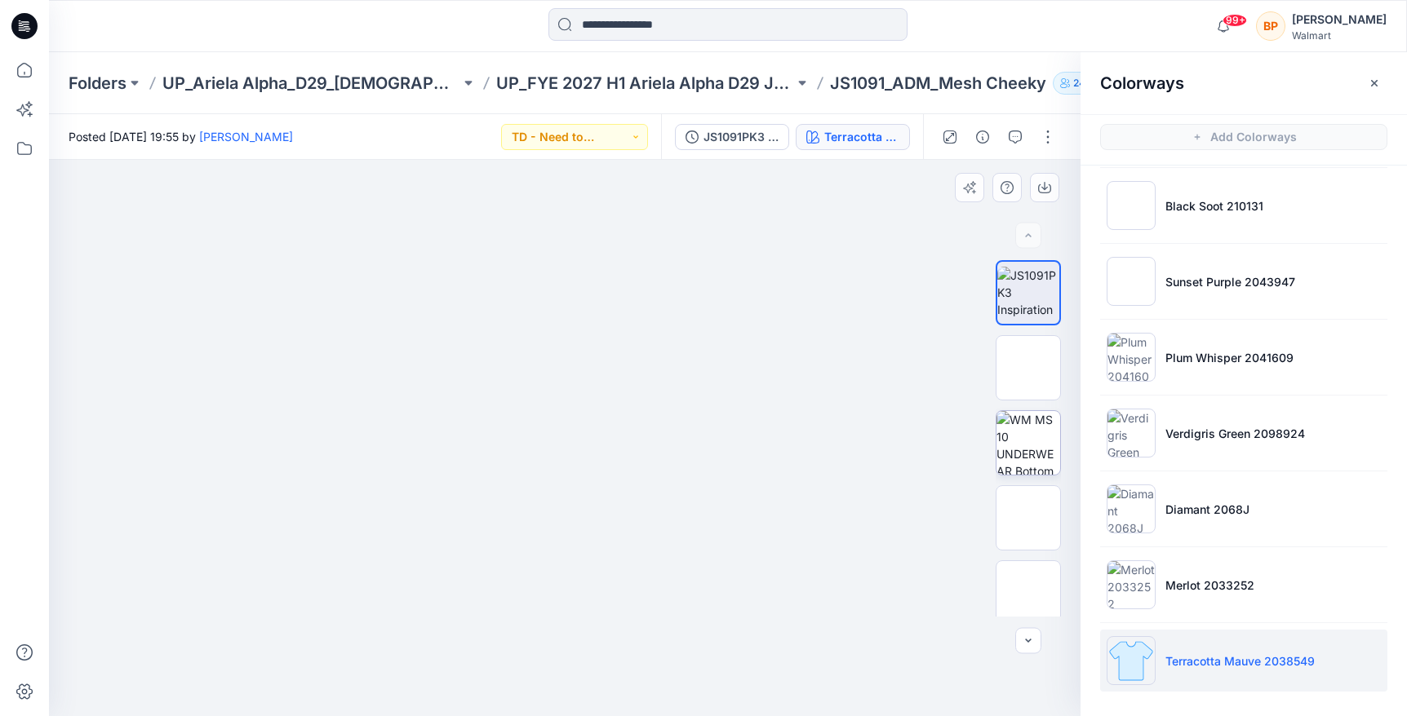
click at [1039, 428] on img at bounding box center [1028, 443] width 64 height 64
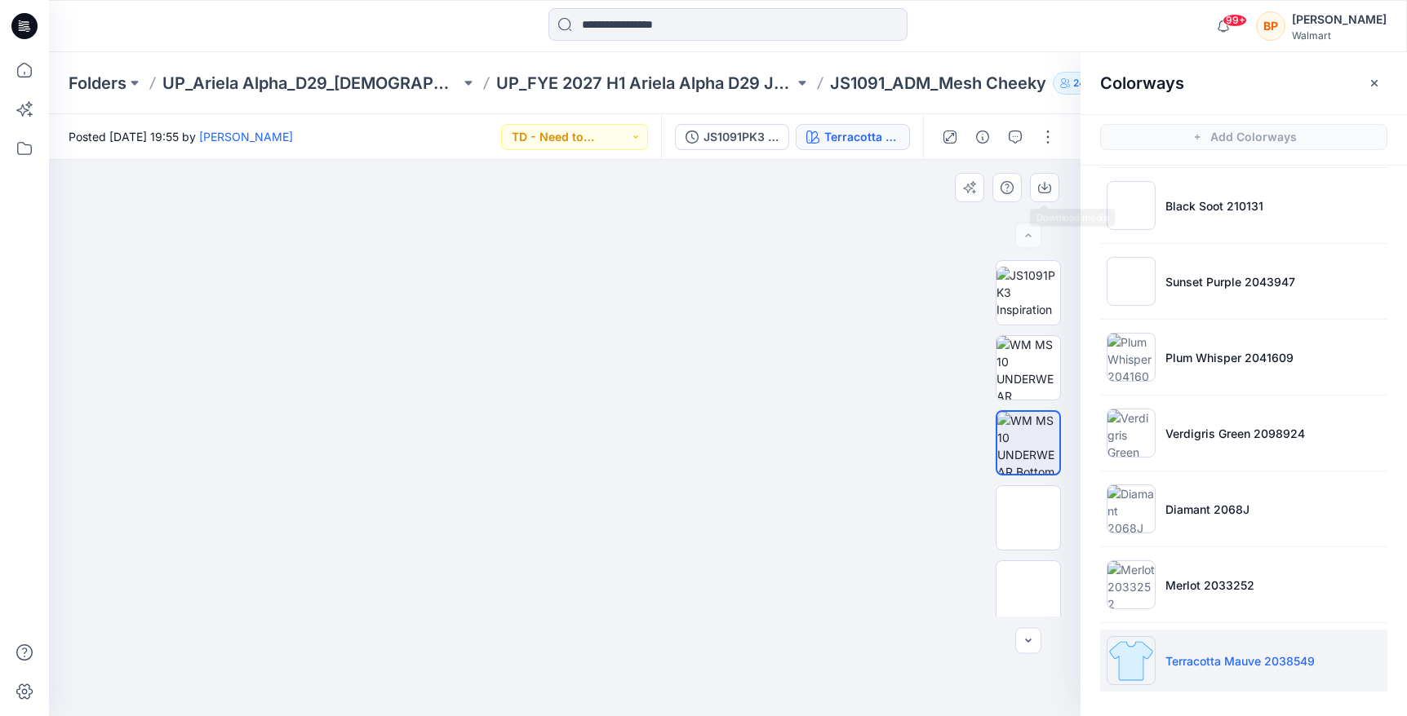
click at [1069, 162] on div at bounding box center [564, 438] width 1031 height 556
click at [1053, 178] on button "button" at bounding box center [1044, 187] width 29 height 29
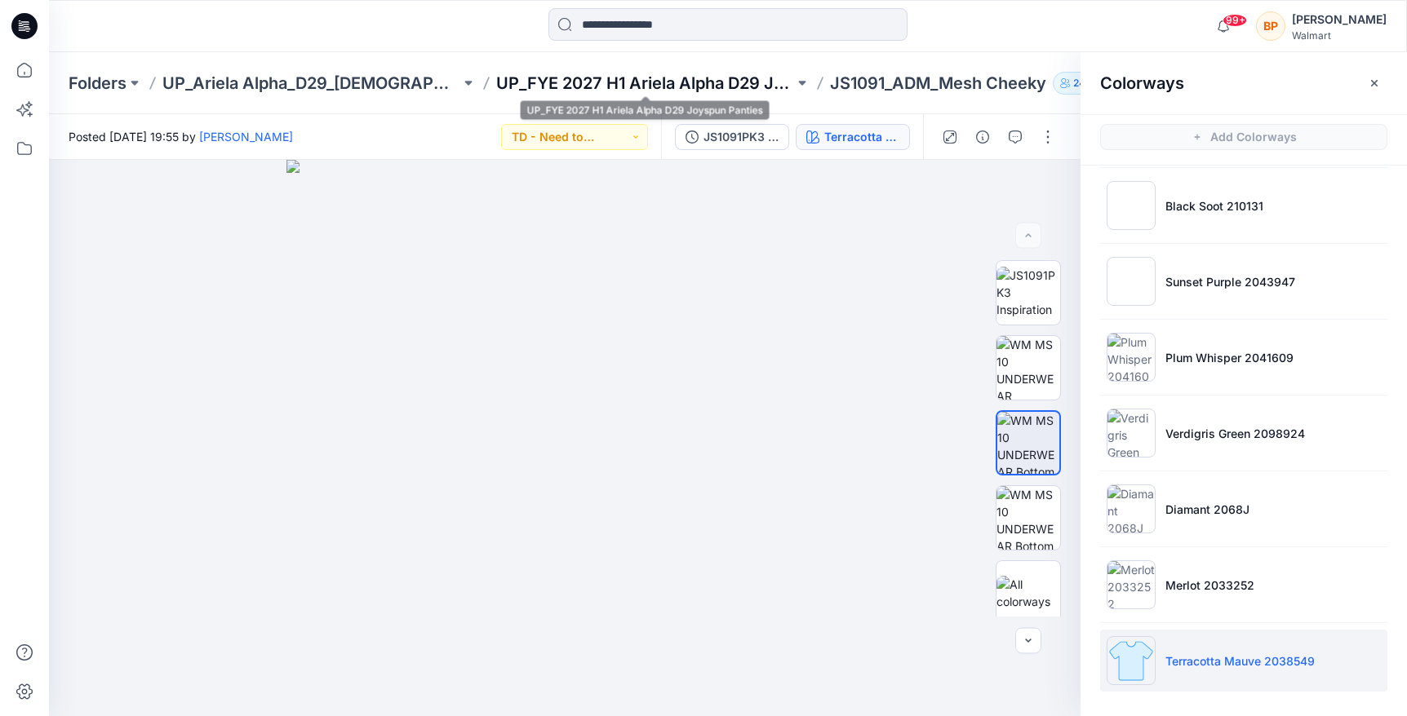
click at [714, 85] on p "UP_FYE 2027 H1 Ariela Alpha D29 Joyspun Panties" at bounding box center [645, 83] width 298 height 23
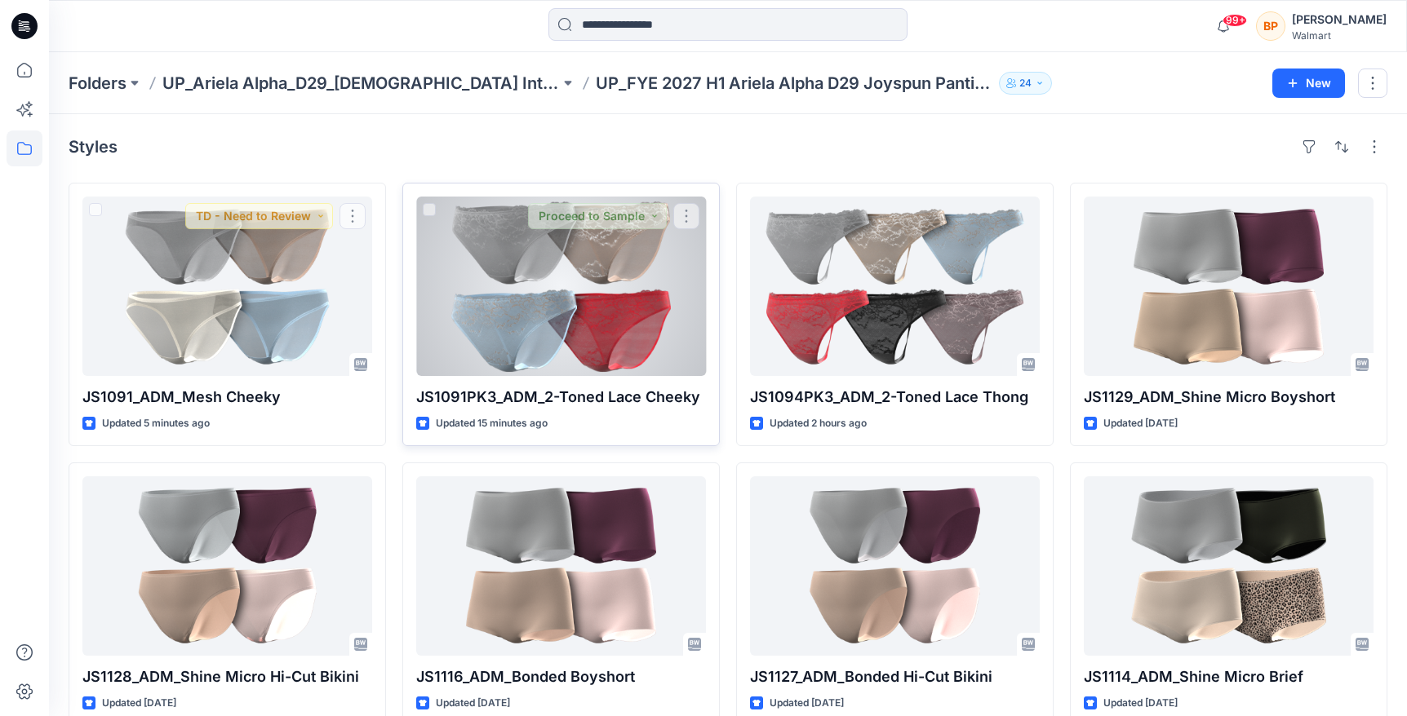
click at [572, 266] on div at bounding box center [561, 287] width 290 height 180
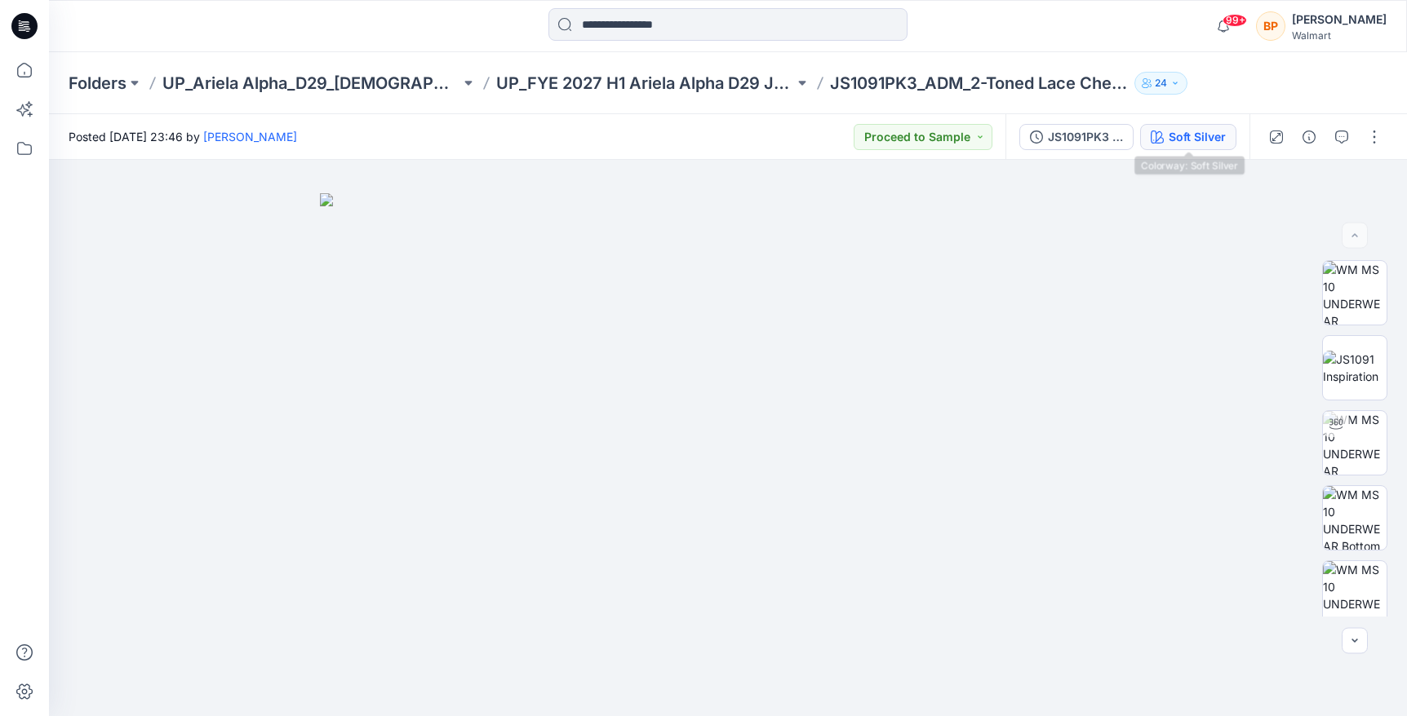
click at [1209, 139] on div "Soft Silver" at bounding box center [1196, 137] width 57 height 18
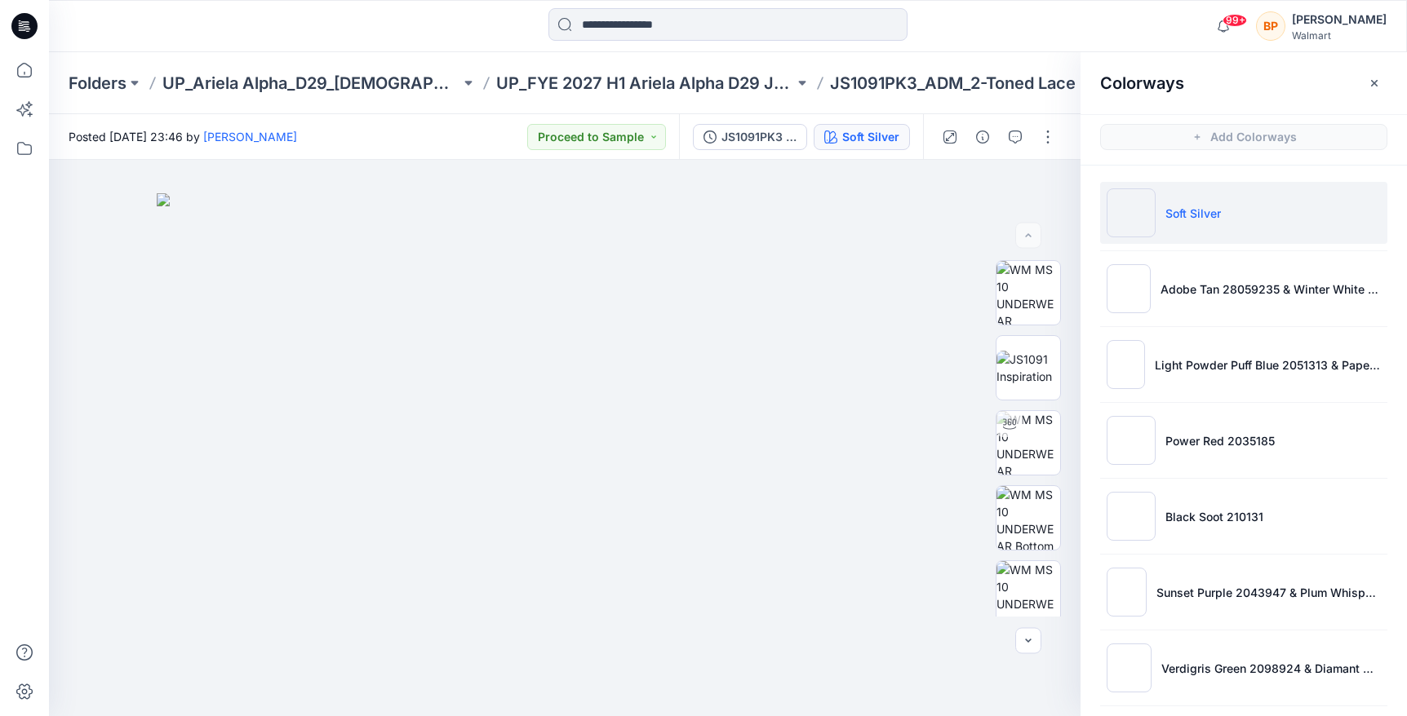
scroll to position [159, 0]
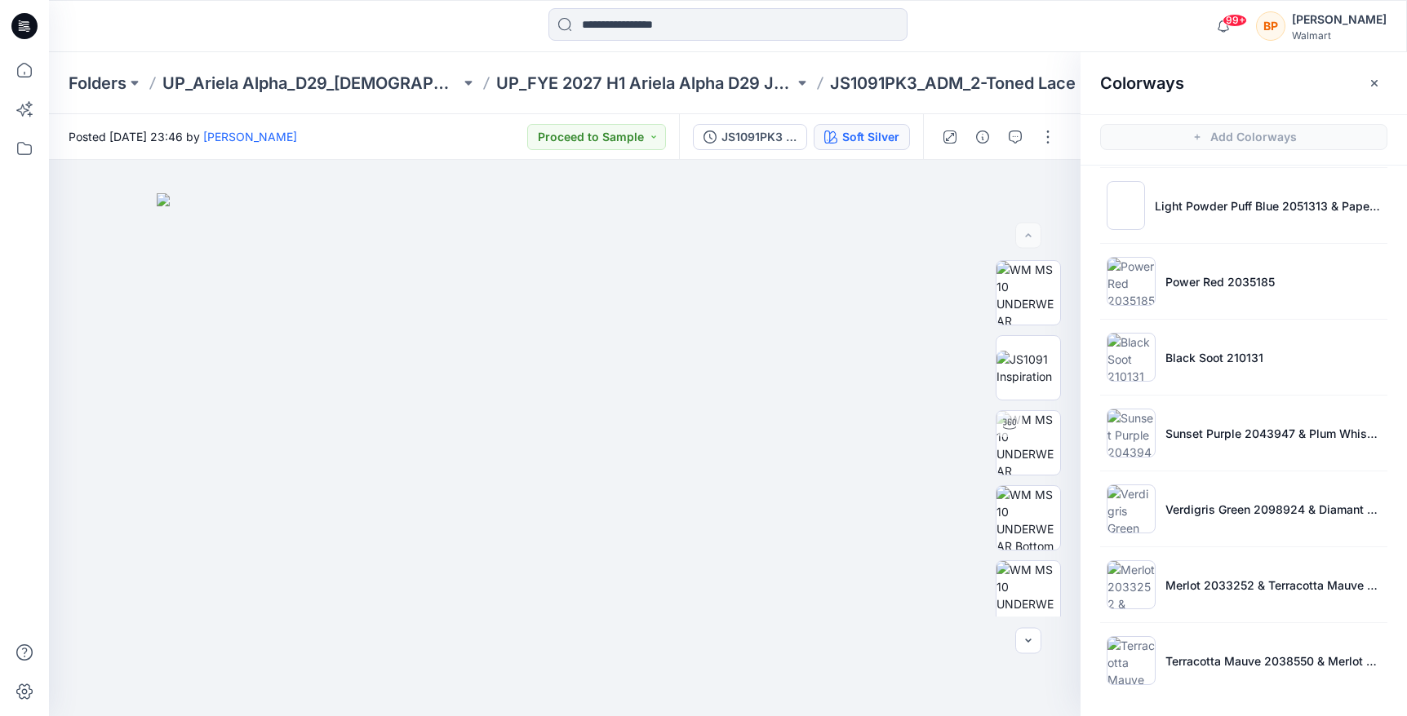
click at [1199, 618] on ul "Soft Silver Adobe Tan 28059235 & Winter White 212131 Light Powder Puff Blue 205…" at bounding box center [1243, 358] width 326 height 702
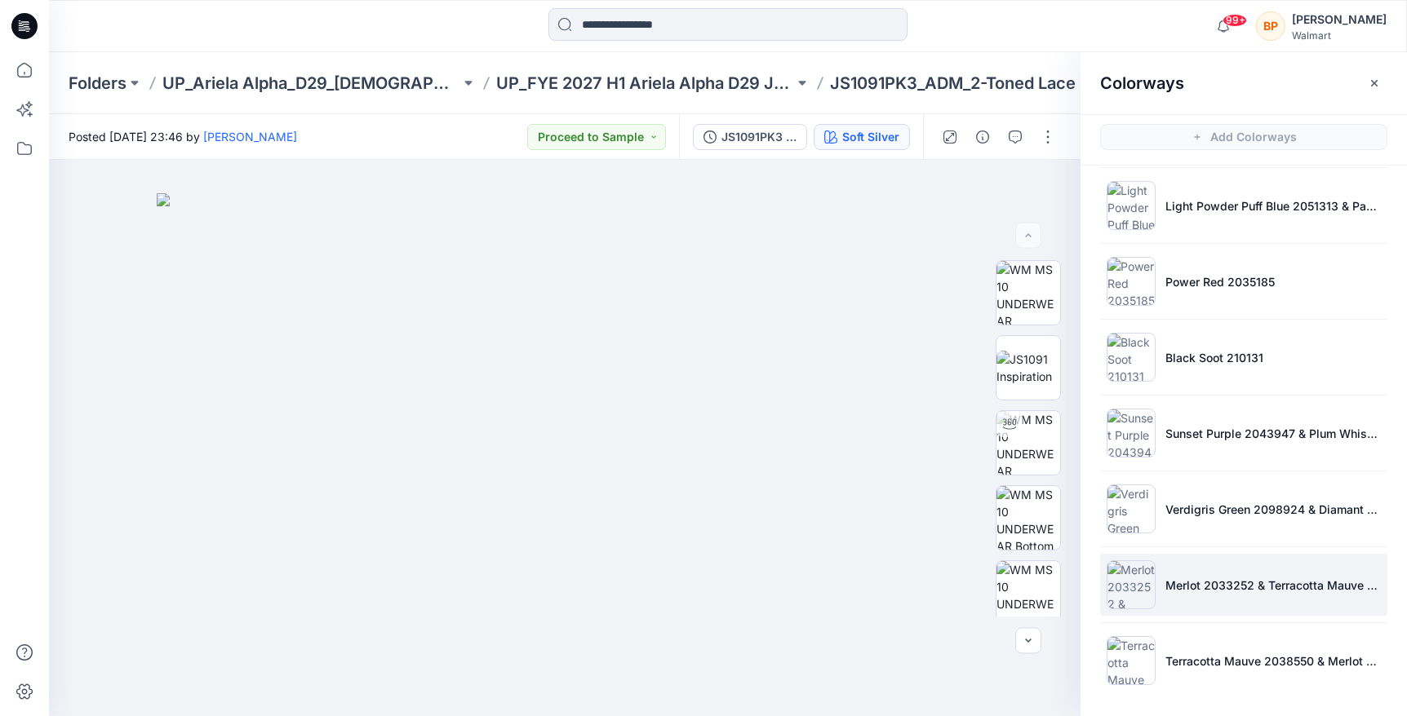
click at [1182, 596] on li "Merlot 2033252 & Terracotta Mauve 2038549" at bounding box center [1243, 585] width 287 height 62
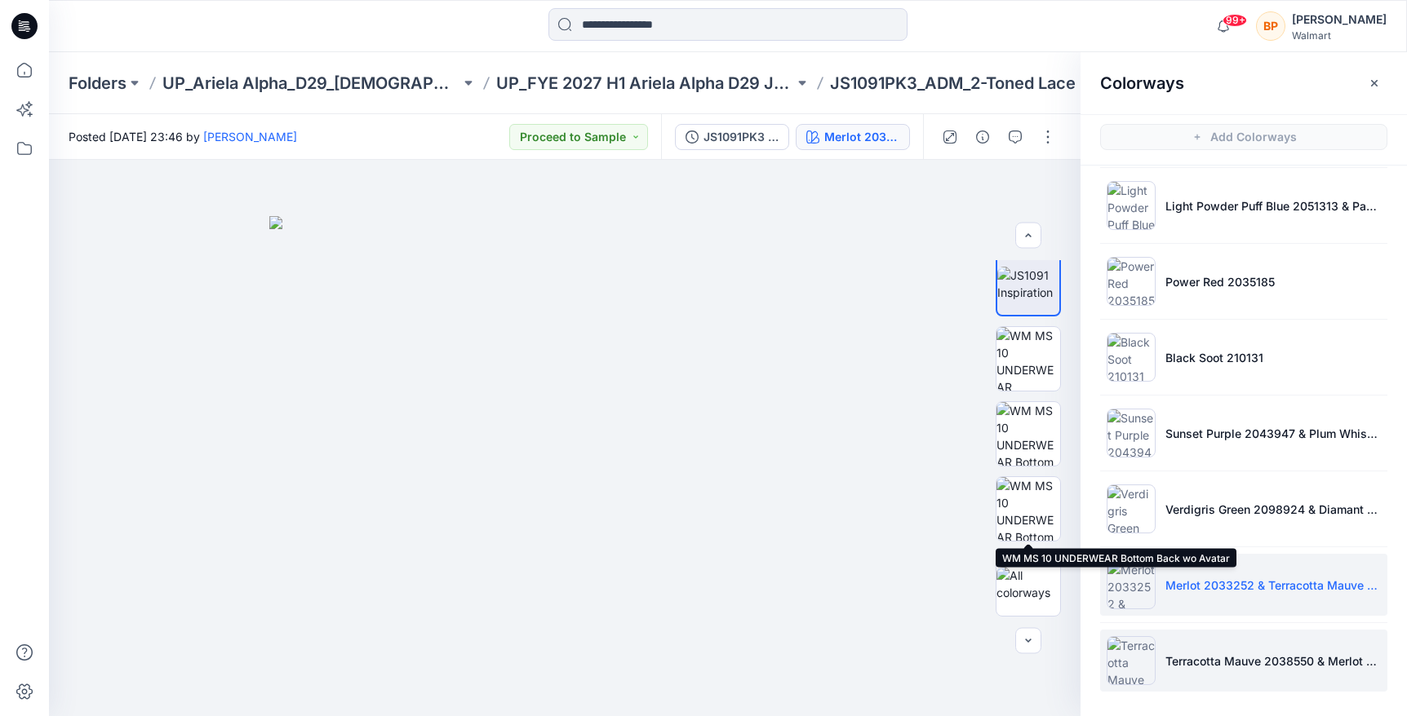
scroll to position [8, 0]
click at [1168, 651] on li "Terracotta Mauve 2038550 & Merlot 2033252" at bounding box center [1243, 661] width 287 height 62
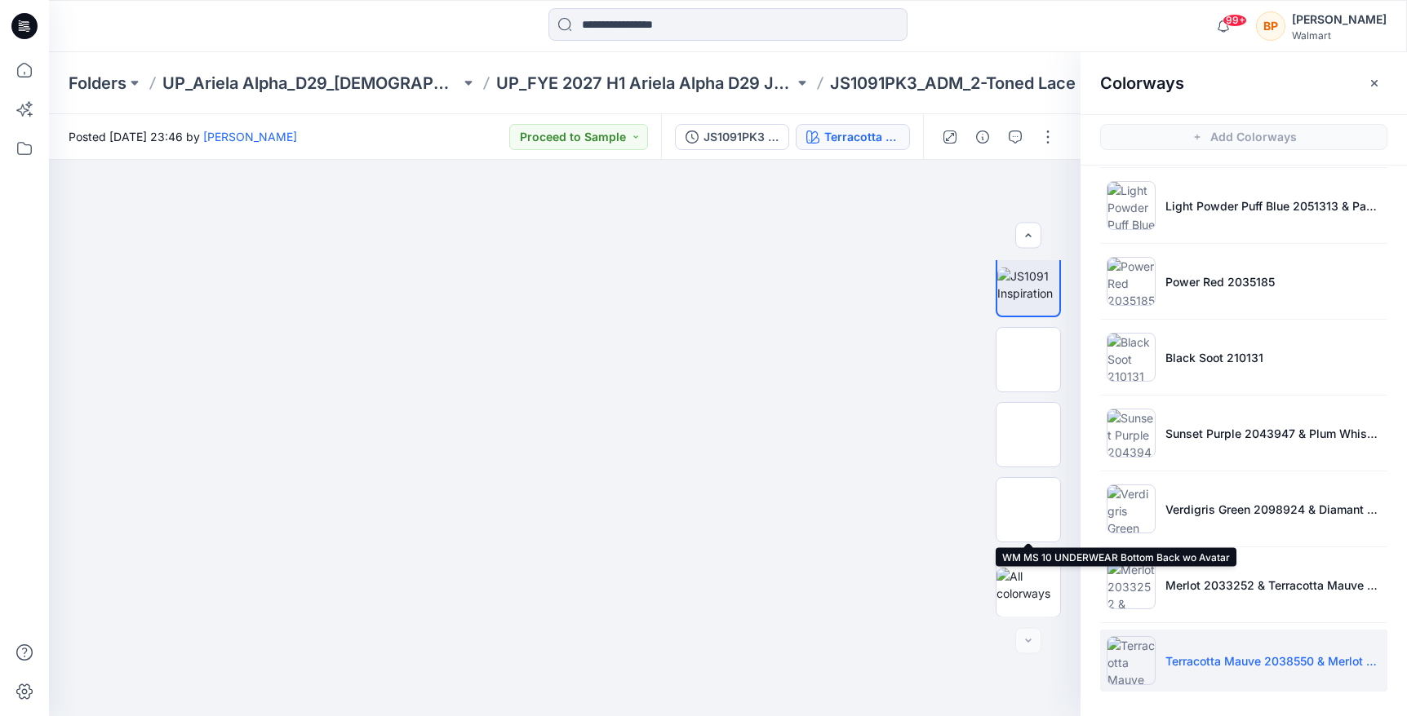
scroll to position [9, 0]
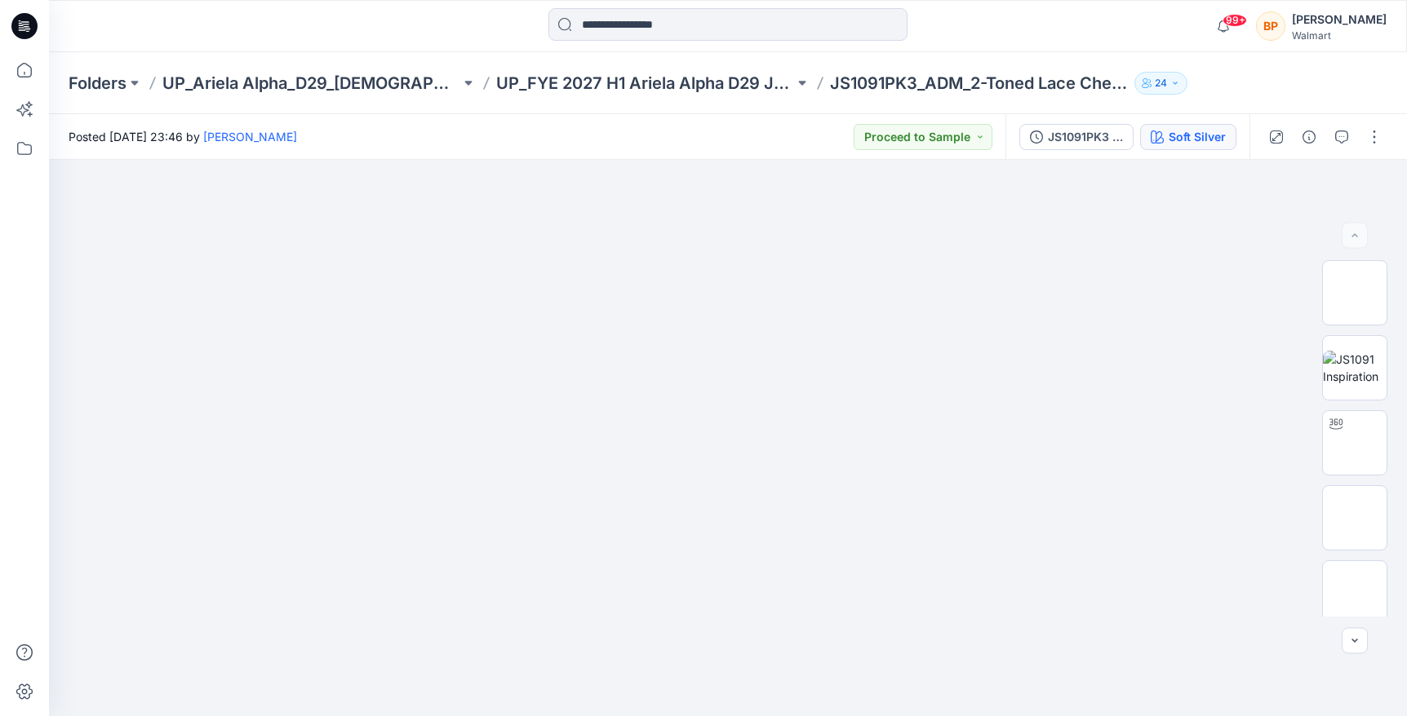
click at [1190, 142] on div "Soft Silver" at bounding box center [1196, 137] width 57 height 18
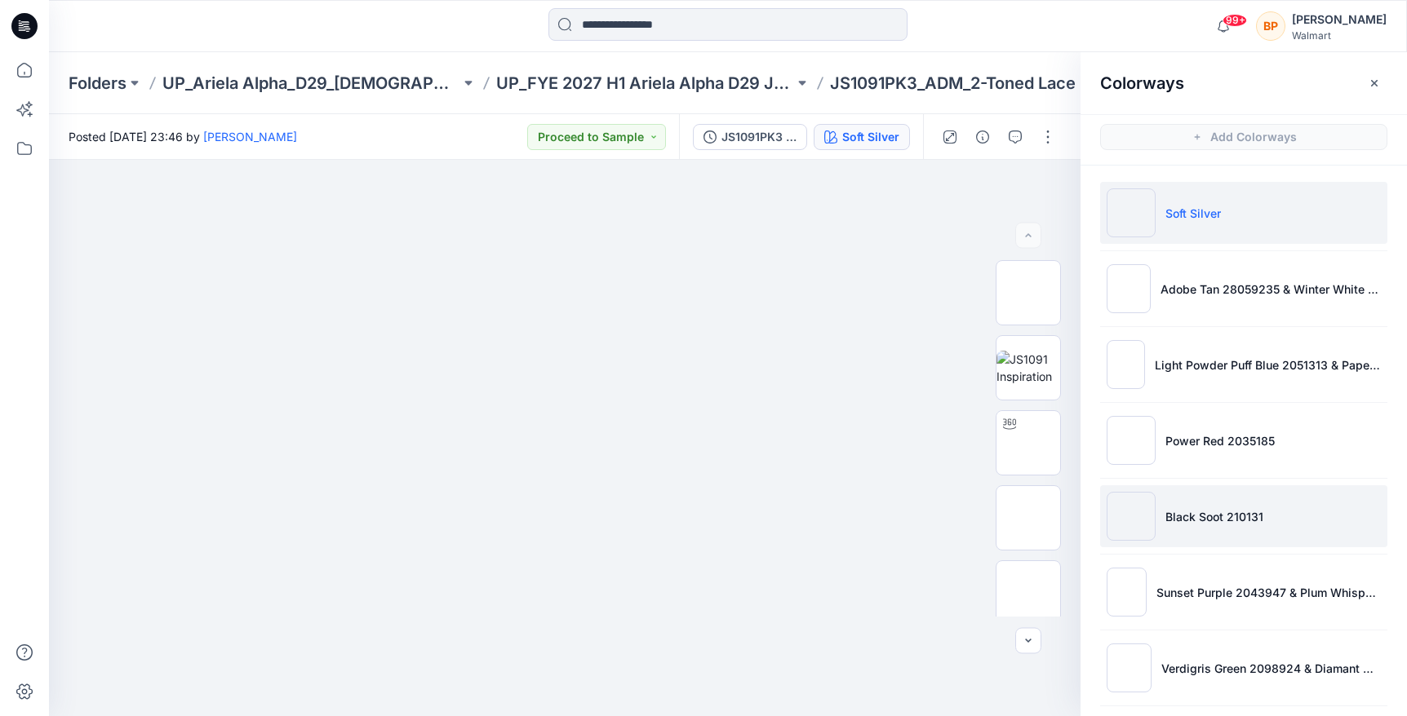
scroll to position [159, 0]
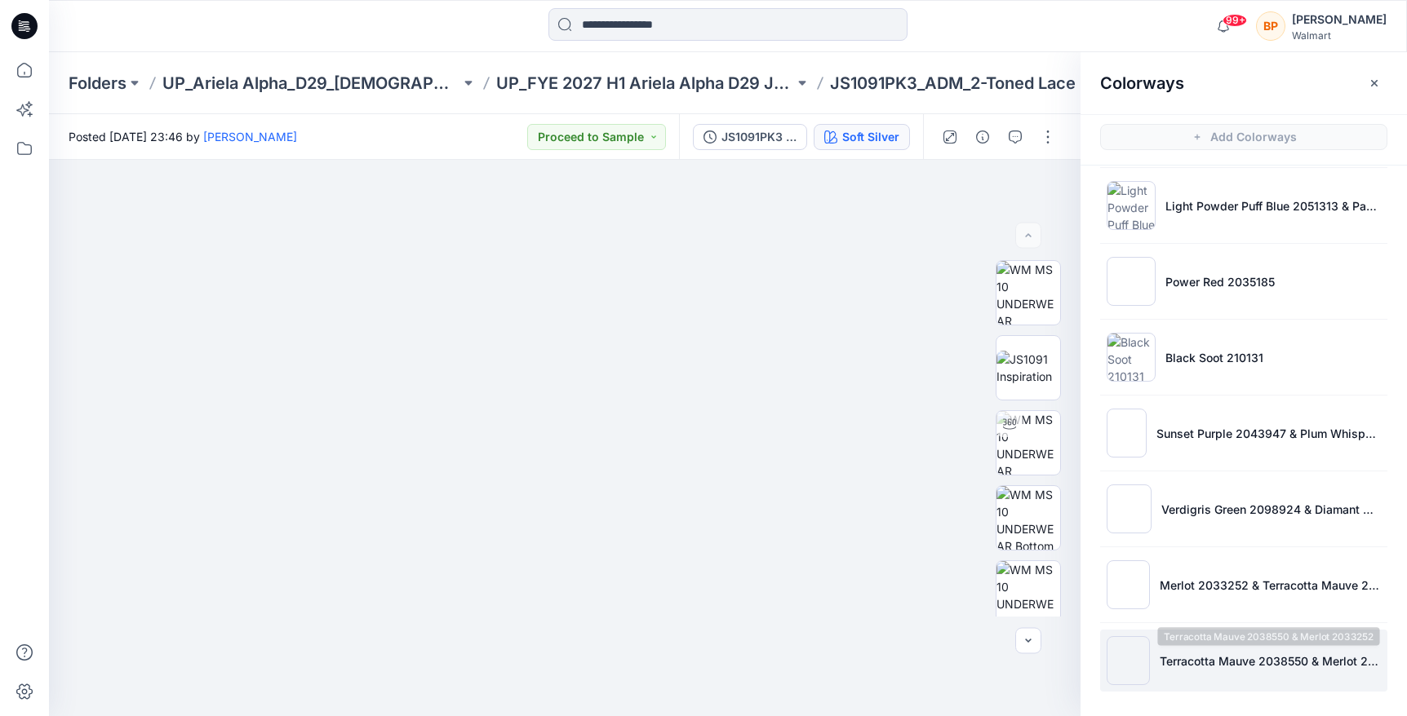
click at [1190, 673] on li "Terracotta Mauve 2038550 & Merlot 2033252" at bounding box center [1243, 661] width 287 height 62
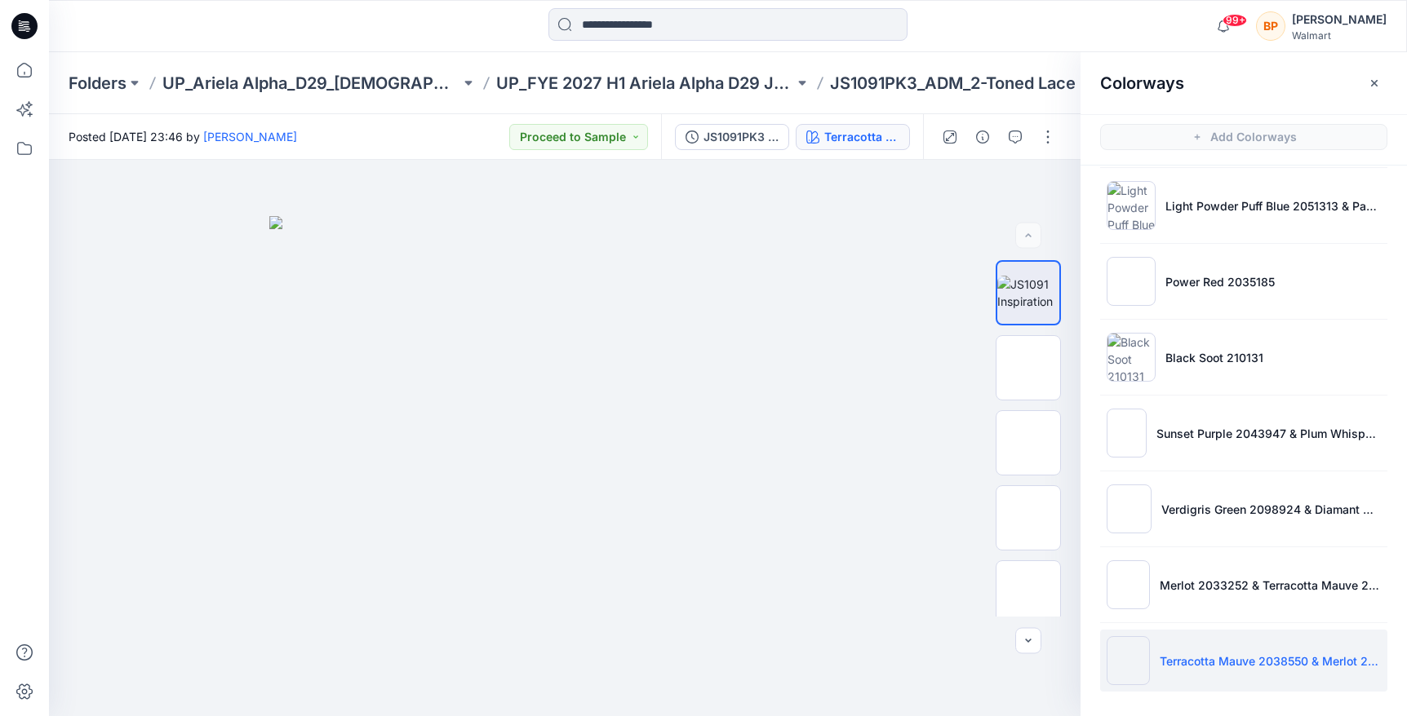
scroll to position [5, 0]
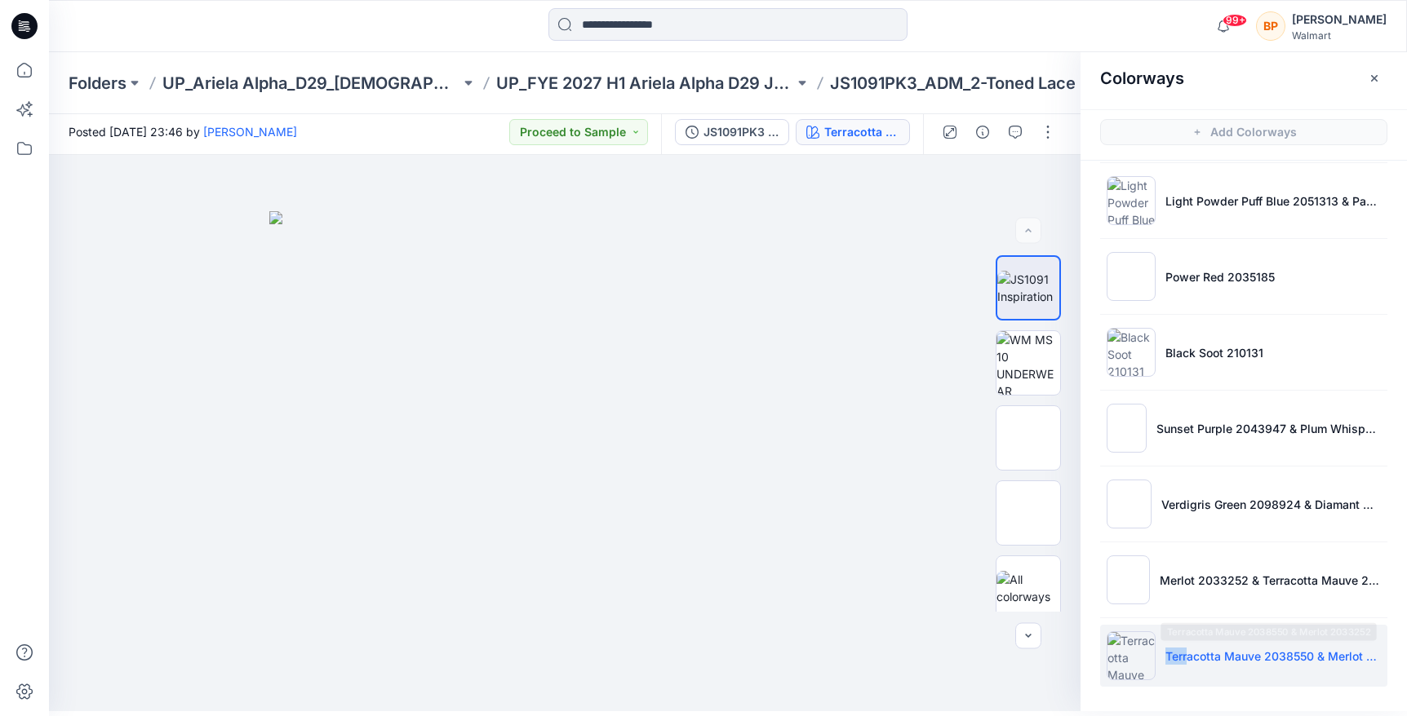
click at [1178, 646] on li "Terracotta Mauve 2038550 & Merlot 2033252" at bounding box center [1243, 656] width 287 height 62
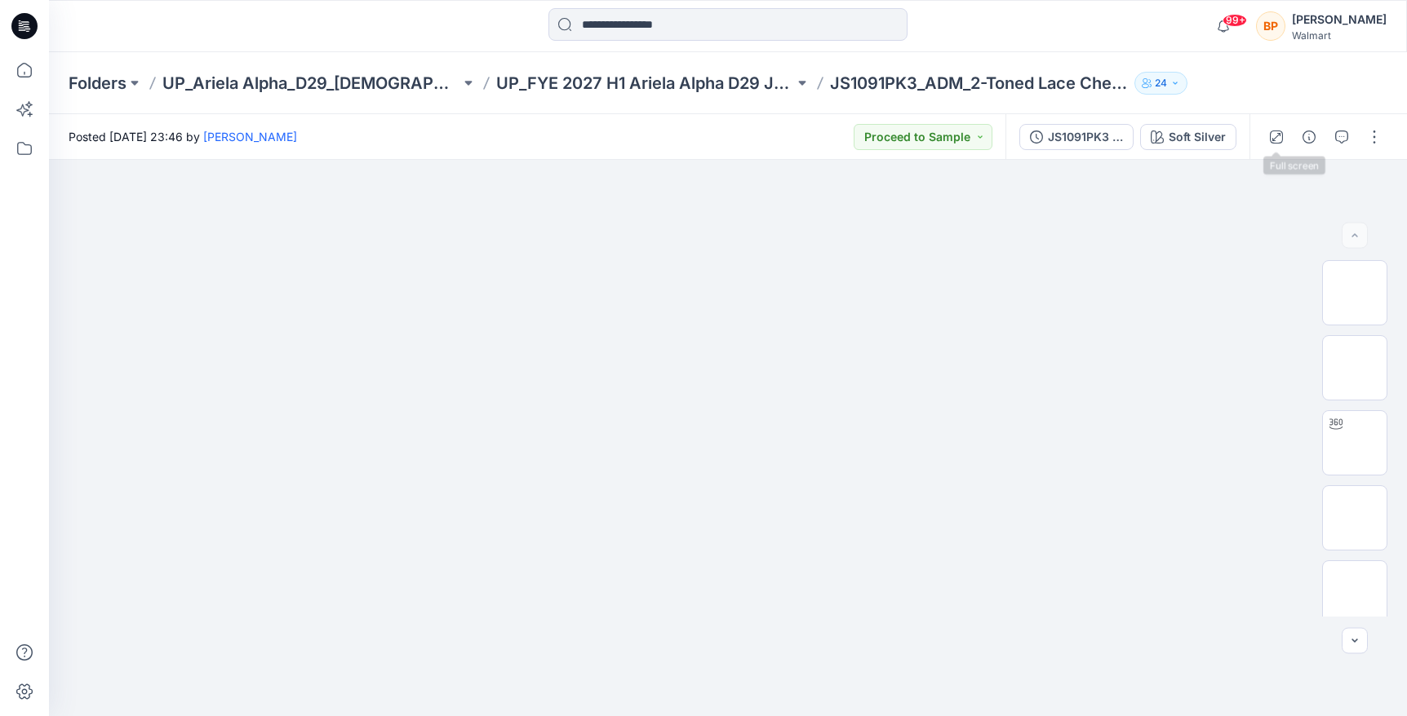
click at [1237, 126] on div "JS1091PK3 2-Toned Lace Cheeky First Colorway Soft Silver" at bounding box center [1127, 137] width 244 height 46
click at [1214, 136] on div "Soft Silver" at bounding box center [1196, 137] width 57 height 18
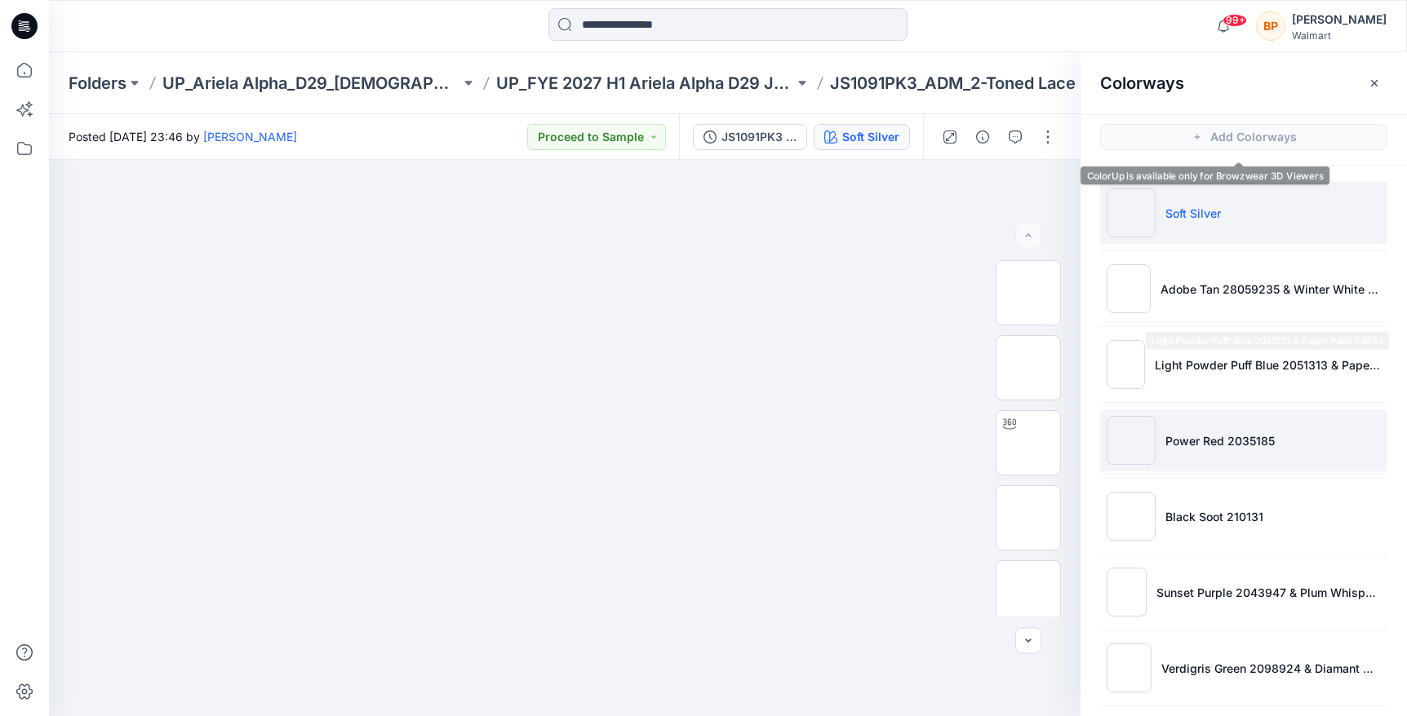
scroll to position [159, 0]
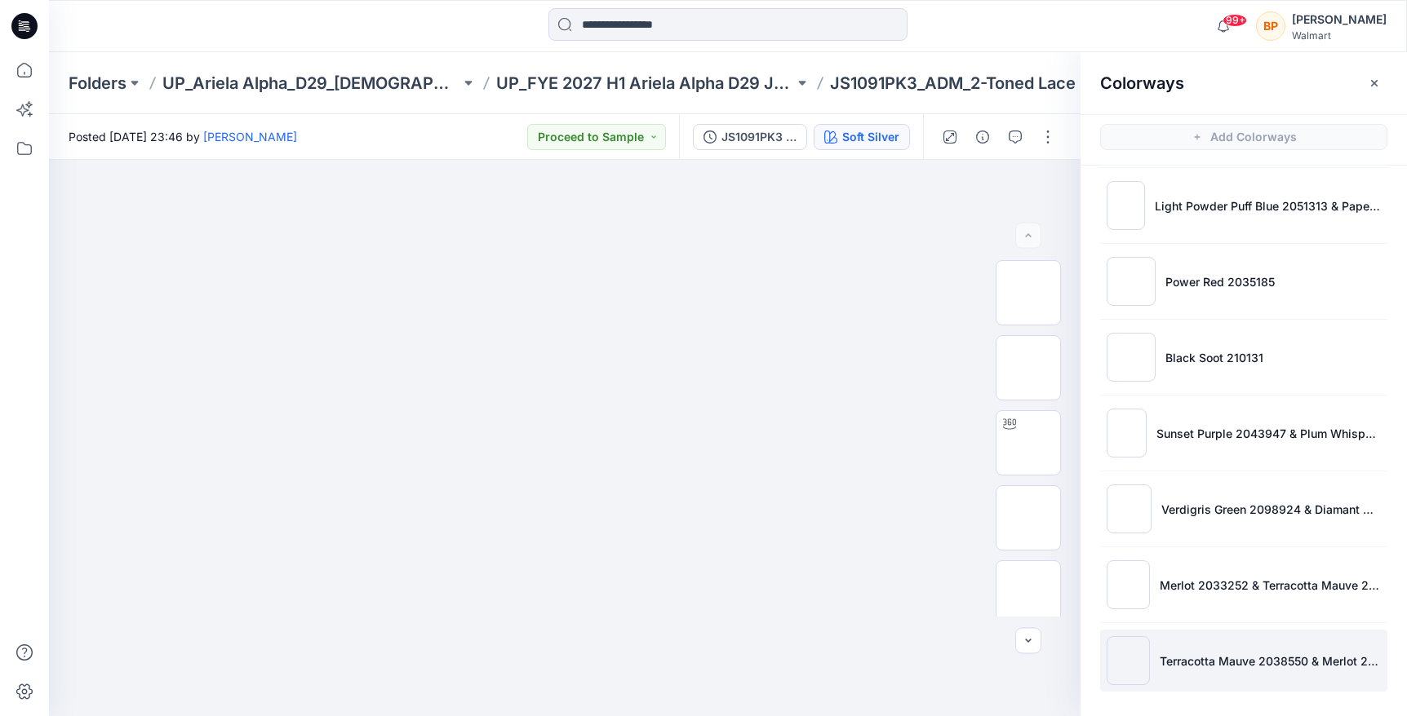
click at [1165, 632] on li "Terracotta Mauve 2038550 & Merlot 2033252" at bounding box center [1243, 661] width 287 height 62
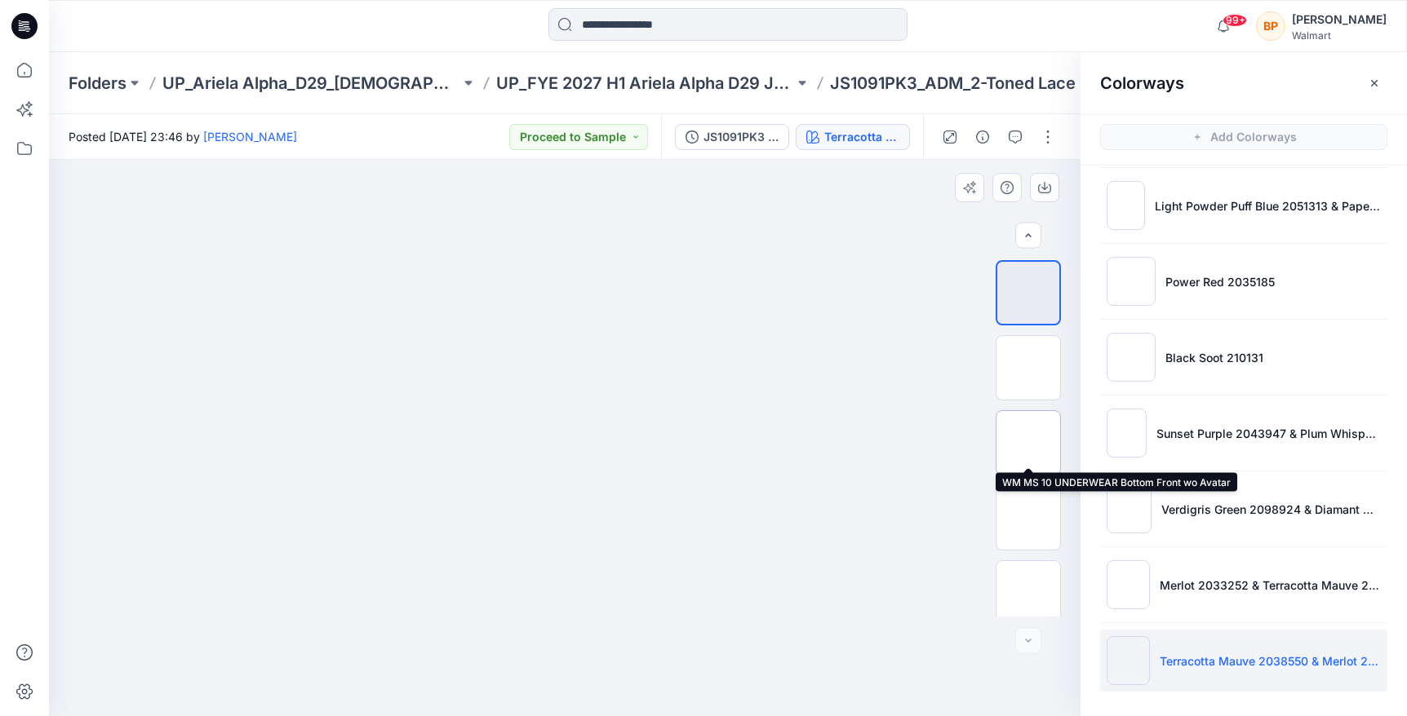
scroll to position [9, 0]
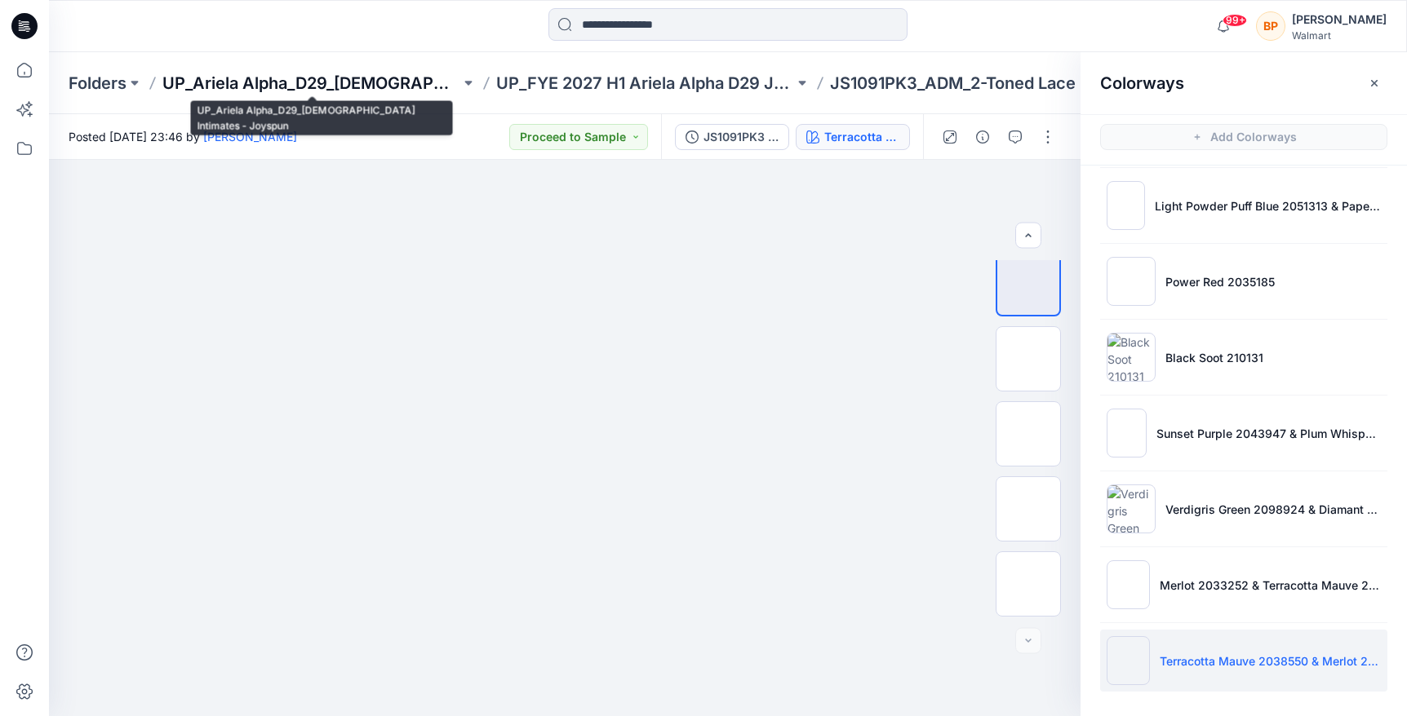
click at [396, 82] on p "UP_Ariela Alpha_D29_[DEMOGRAPHIC_DATA] Intimates - Joyspun" at bounding box center [311, 83] width 298 height 23
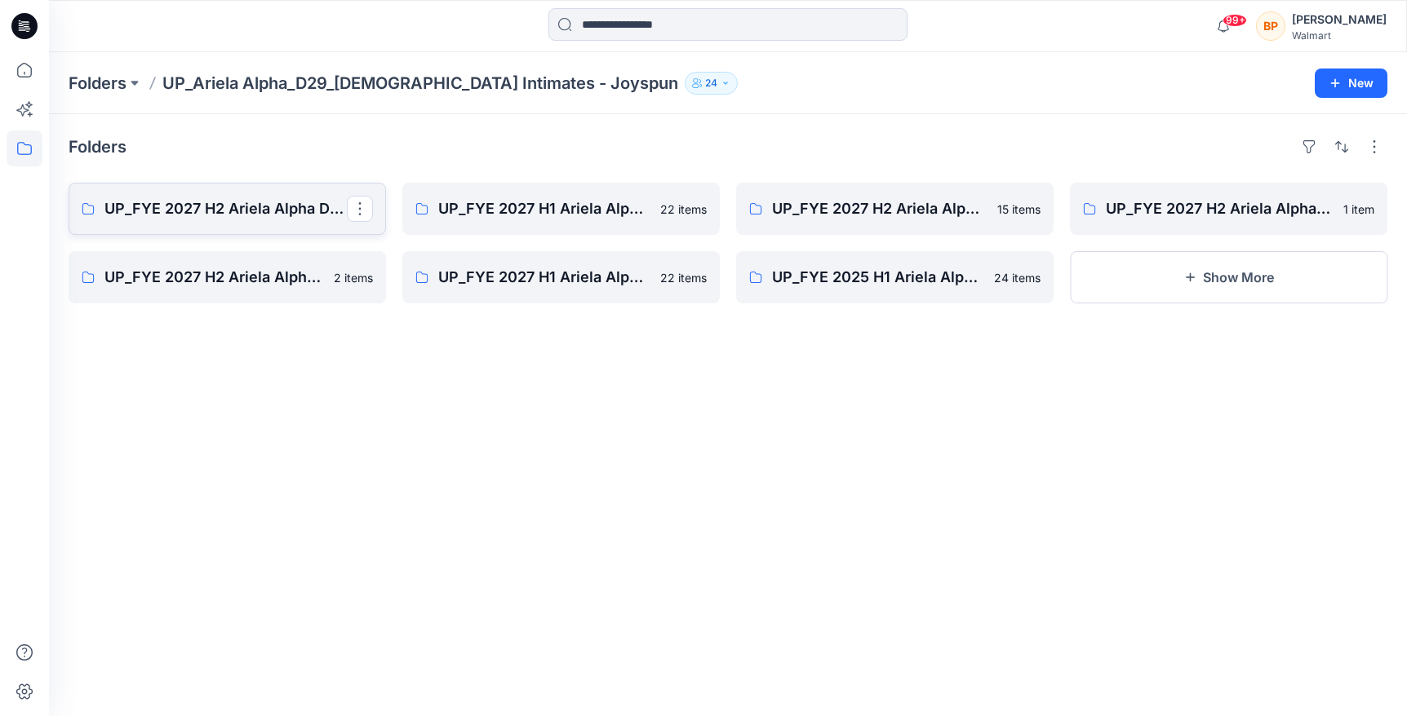
click at [301, 200] on p "UP_FYE 2027 H2 Ariela Alpha D29 Joyspun Panties" at bounding box center [225, 208] width 242 height 23
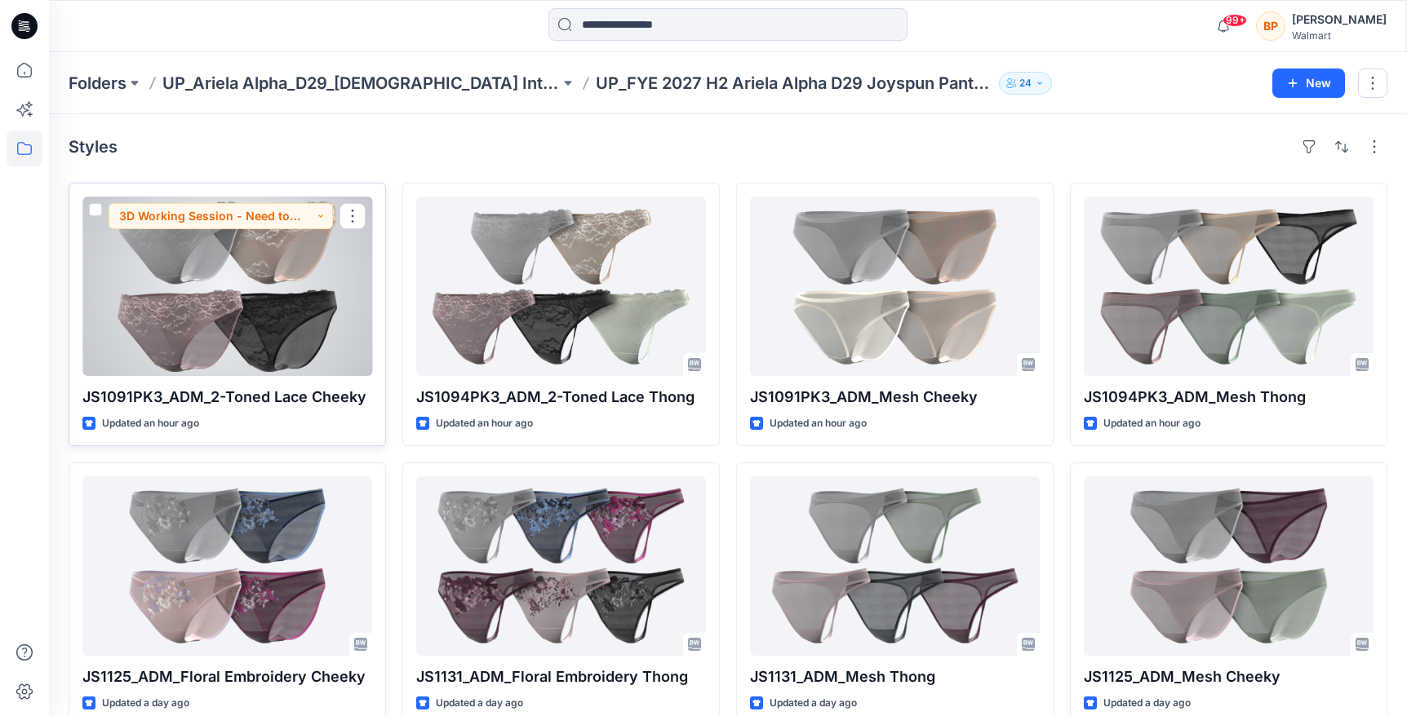
click at [188, 285] on div at bounding box center [227, 287] width 290 height 180
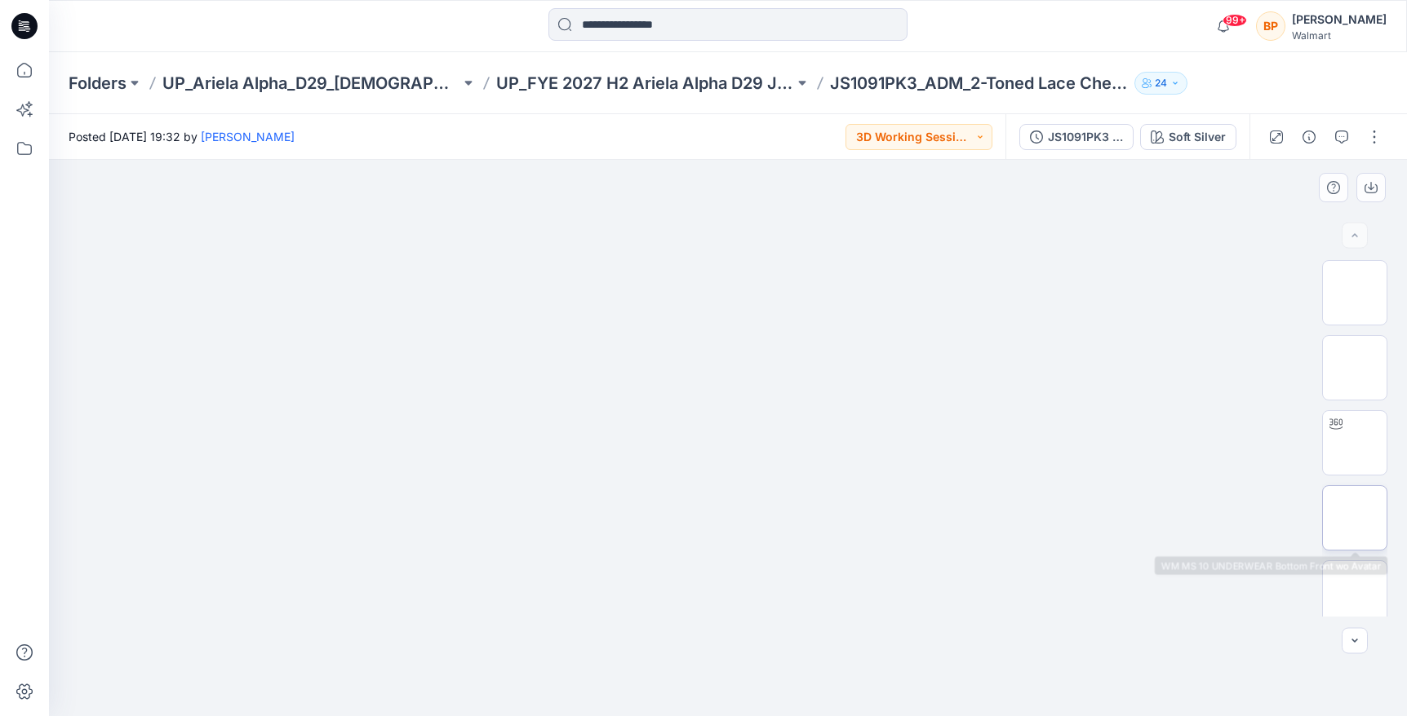
scroll to position [84, 0]
click at [1200, 141] on div "Soft Silver" at bounding box center [1196, 137] width 57 height 18
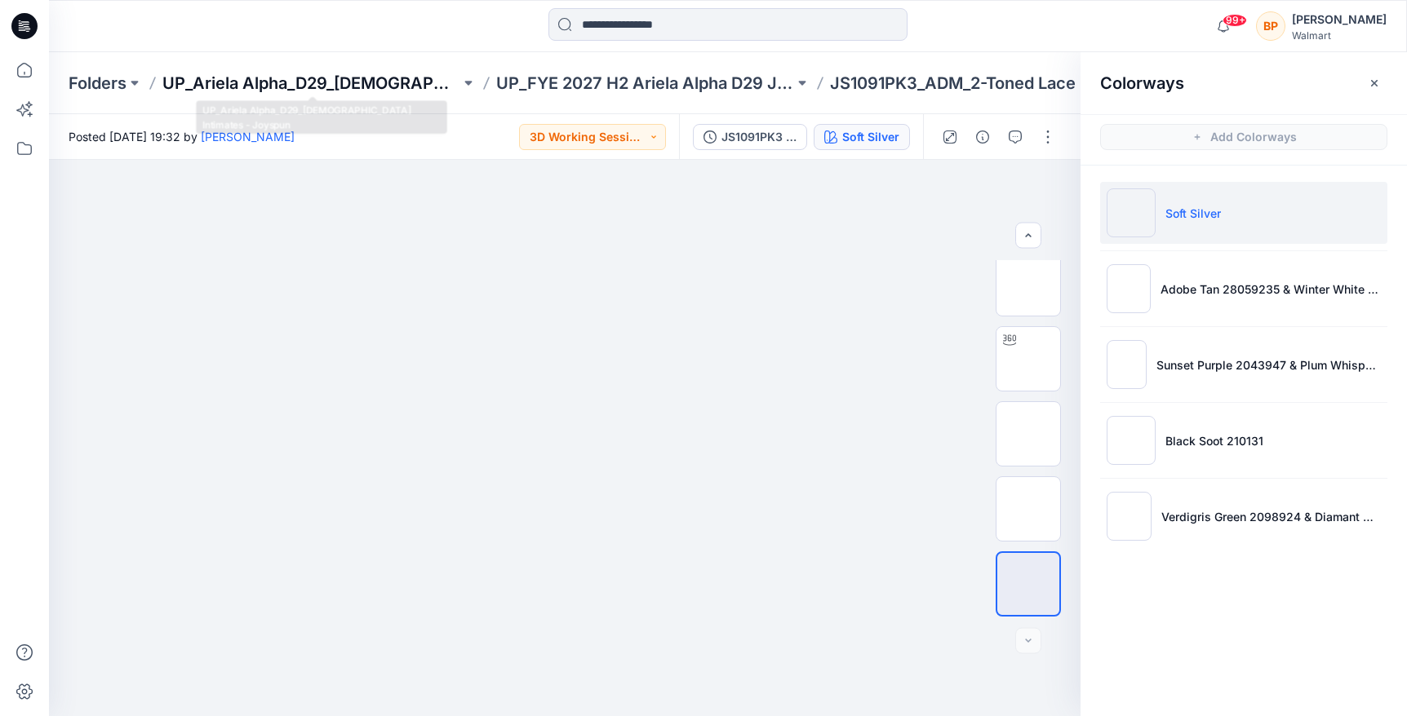
click at [322, 82] on p "UP_Ariela Alpha_D29_[DEMOGRAPHIC_DATA] Intimates - Joyspun" at bounding box center [311, 83] width 298 height 23
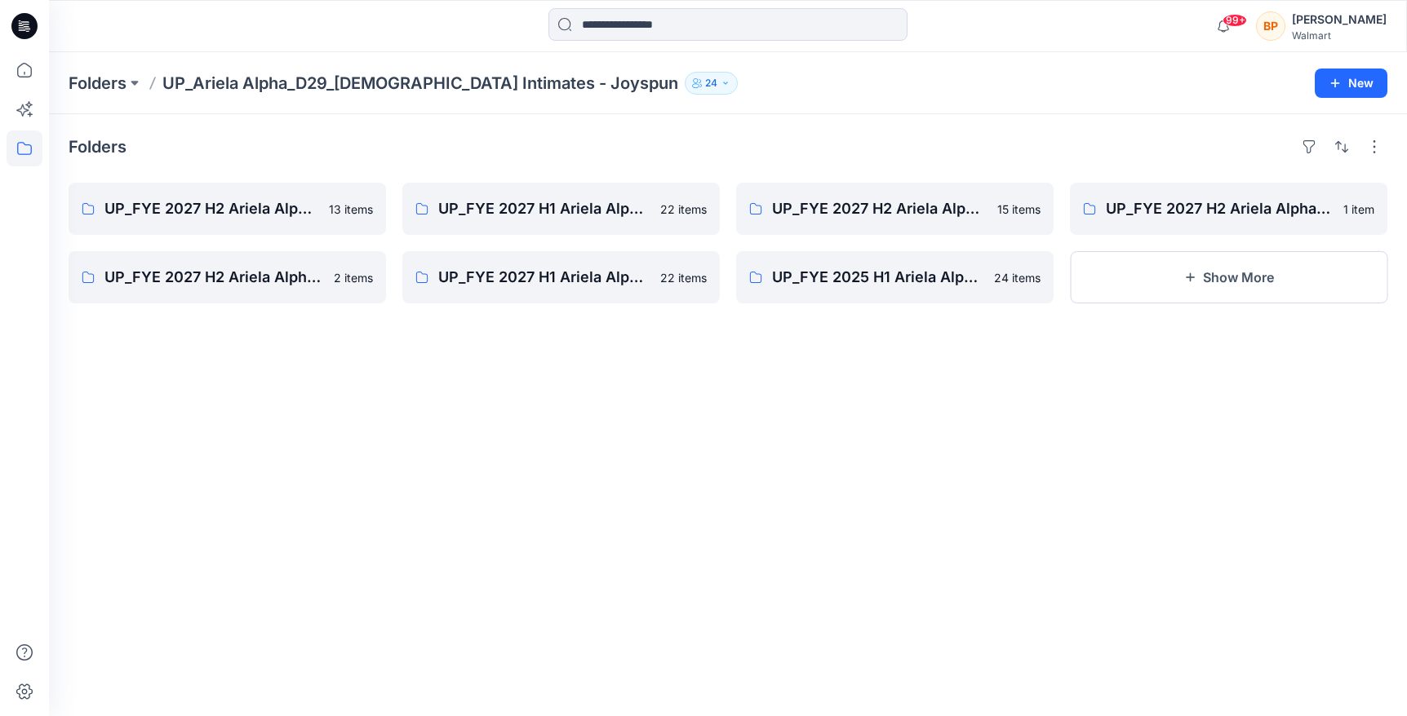
click at [481, 171] on div "Folders UP_FYE 2027 H2 Ariela Alpha D29 Joyspun Panties 13 items UP_FYE 2027 H2…" at bounding box center [728, 415] width 1358 height 602
click at [481, 193] on link "UP_FYE 2027 H1 Ariela Alpha D29 Joyspun Panties 22 items" at bounding box center [560, 209] width 317 height 52
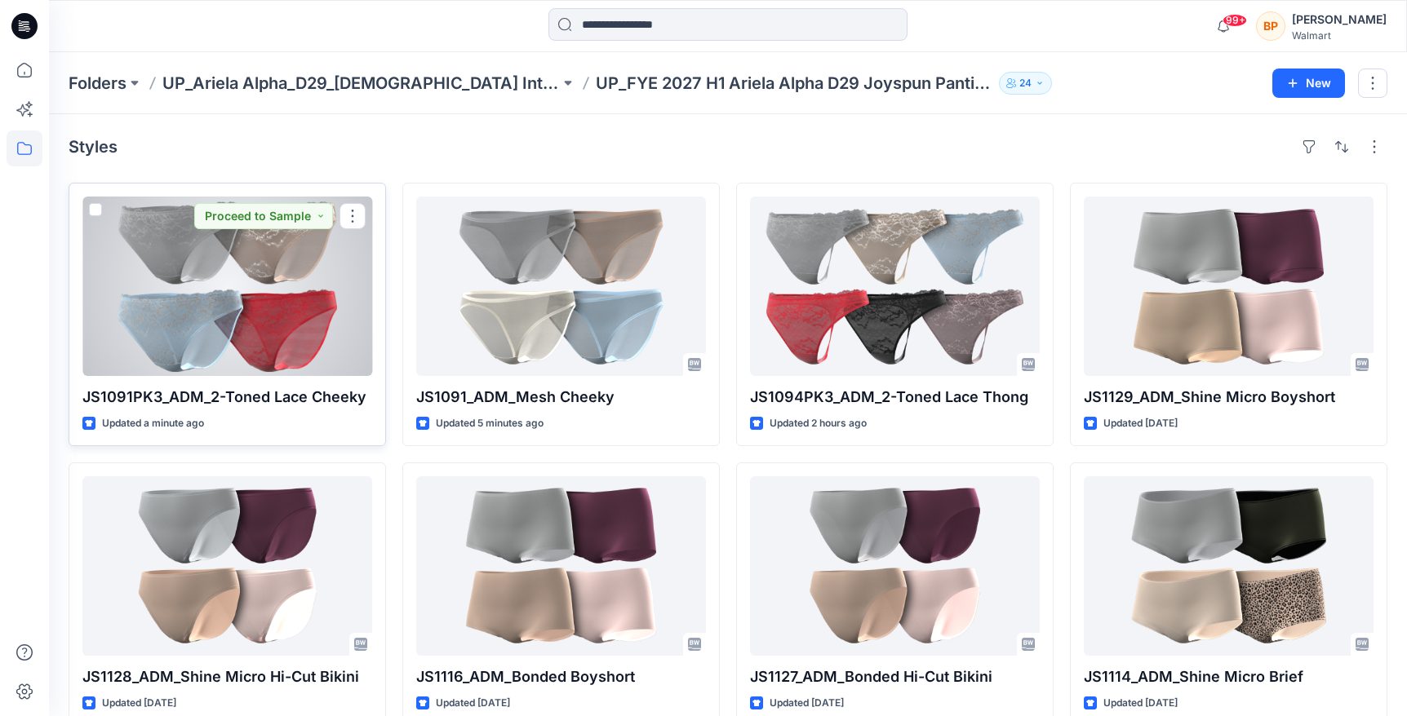
click at [300, 290] on div at bounding box center [227, 287] width 290 height 180
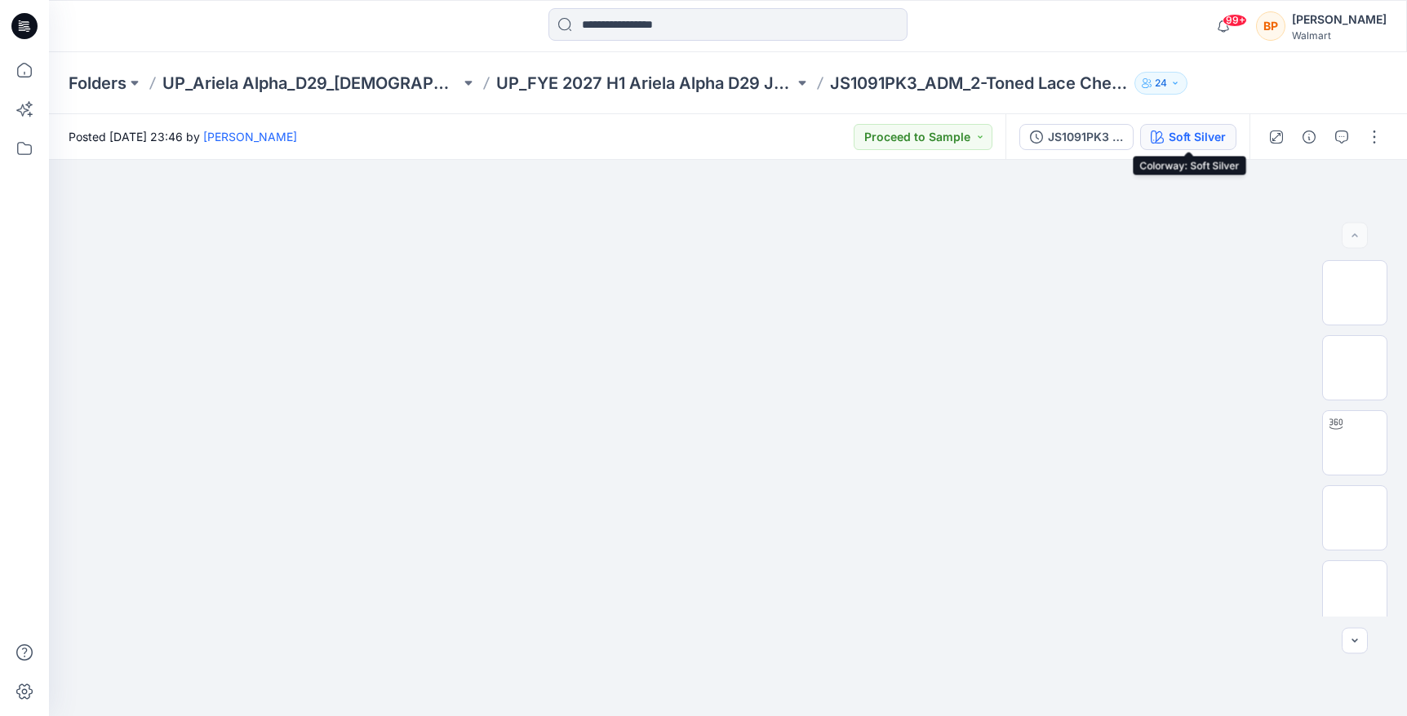
click at [1206, 126] on button "Soft Silver" at bounding box center [1188, 137] width 96 height 26
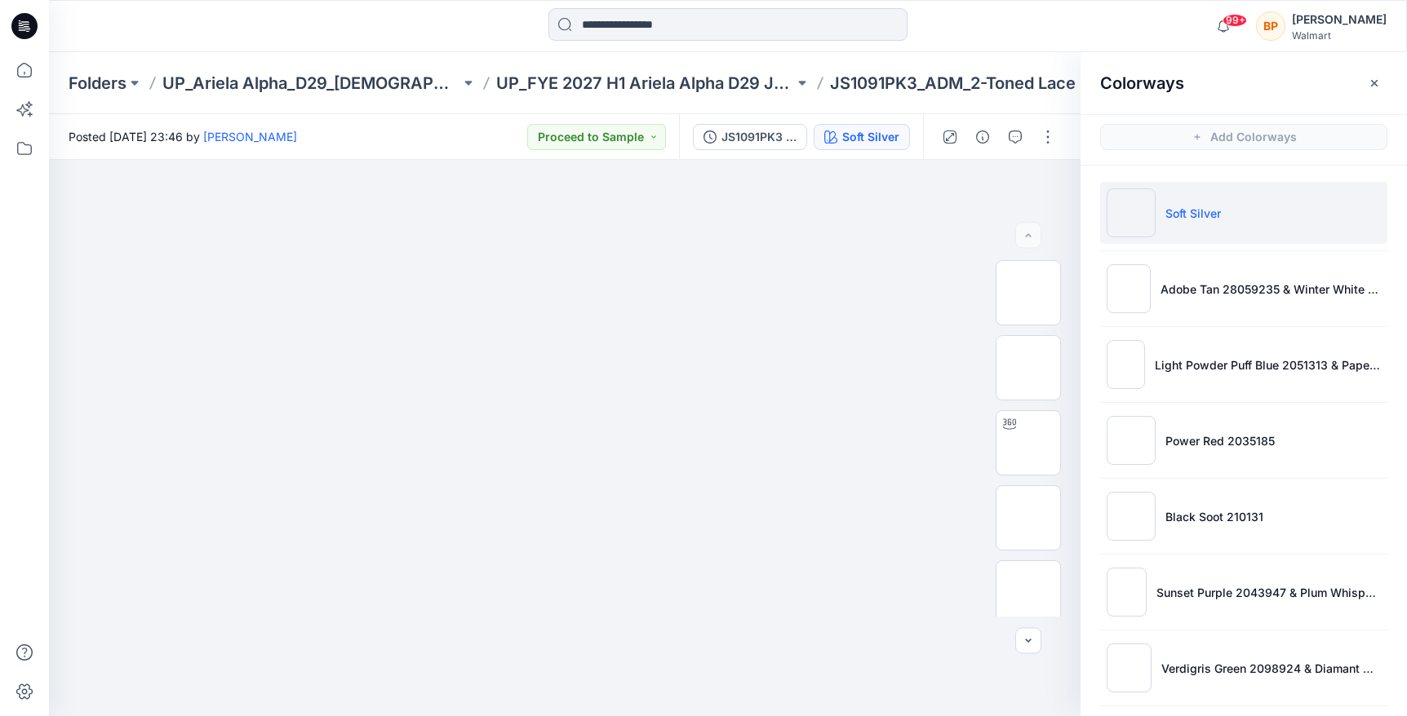
scroll to position [159, 0]
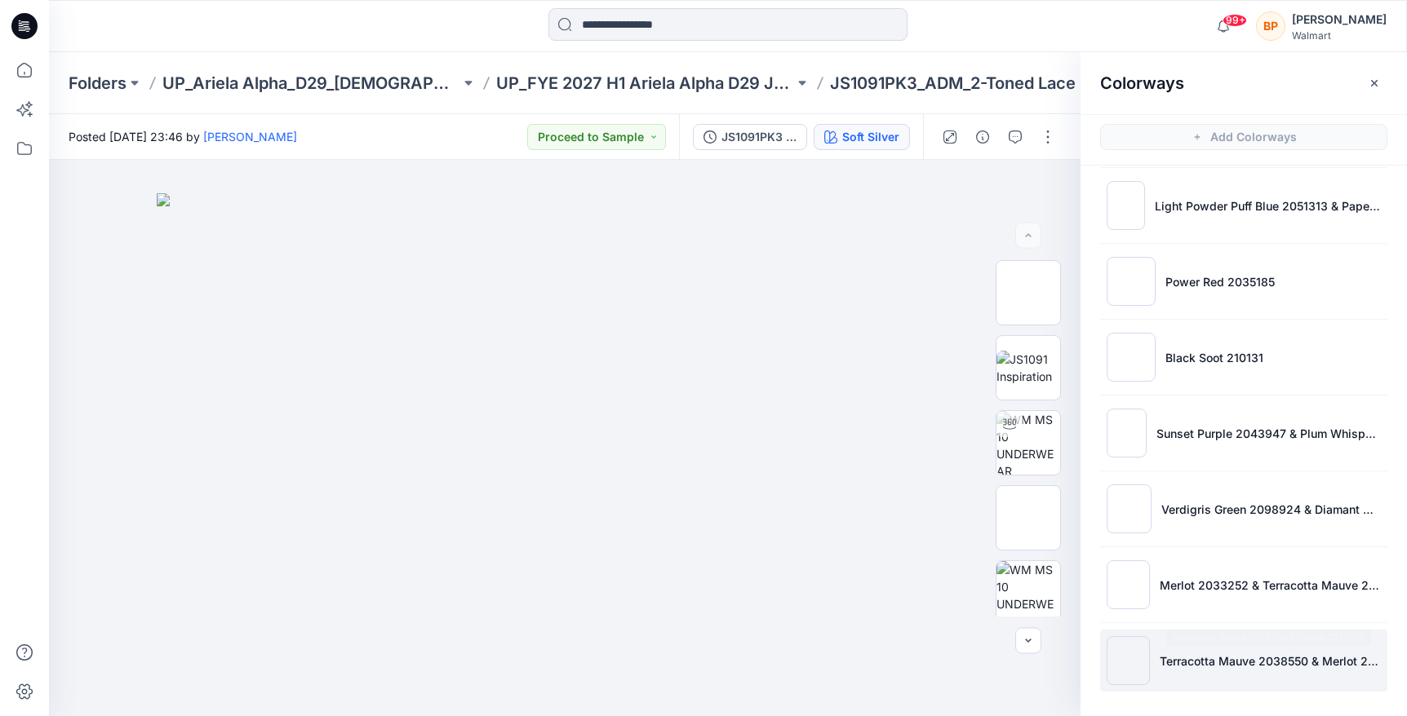
click at [1176, 671] on li "Terracotta Mauve 2038550 & Merlot 2033252" at bounding box center [1243, 661] width 287 height 62
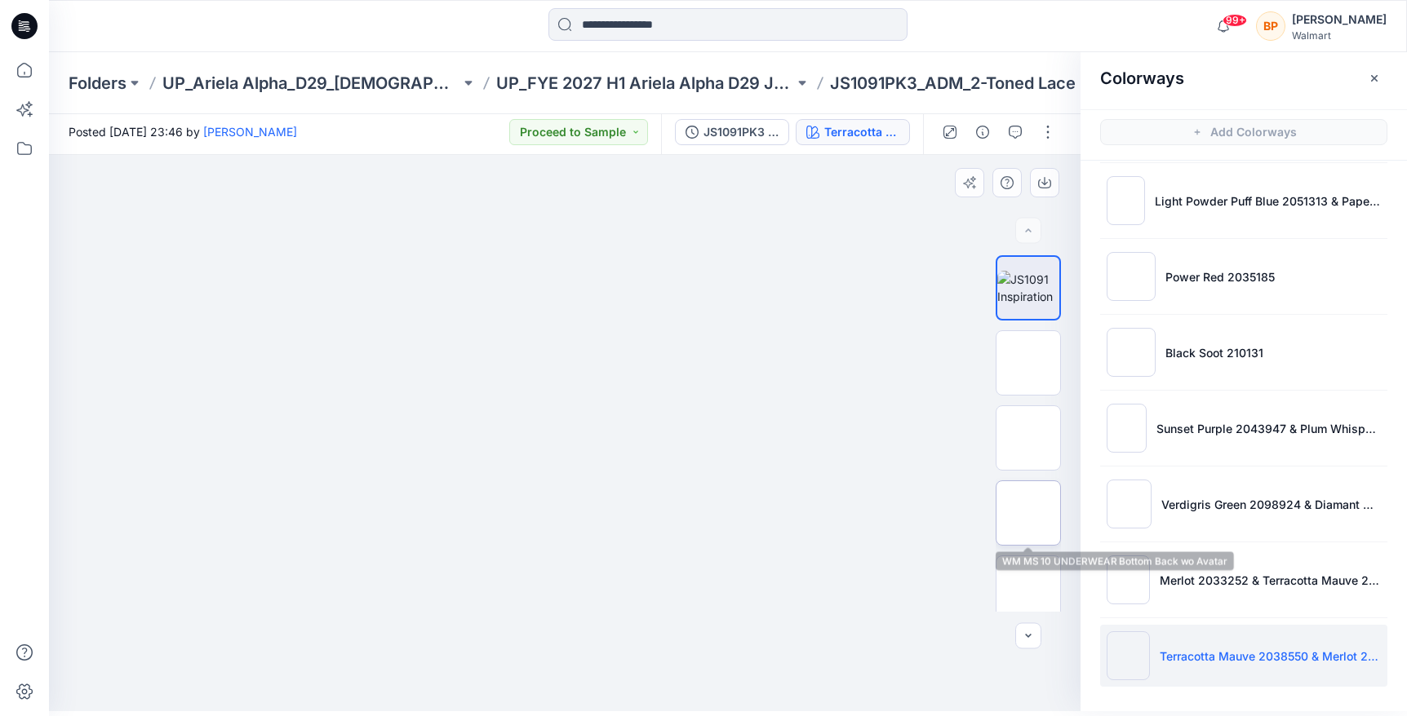
scroll to position [9, 0]
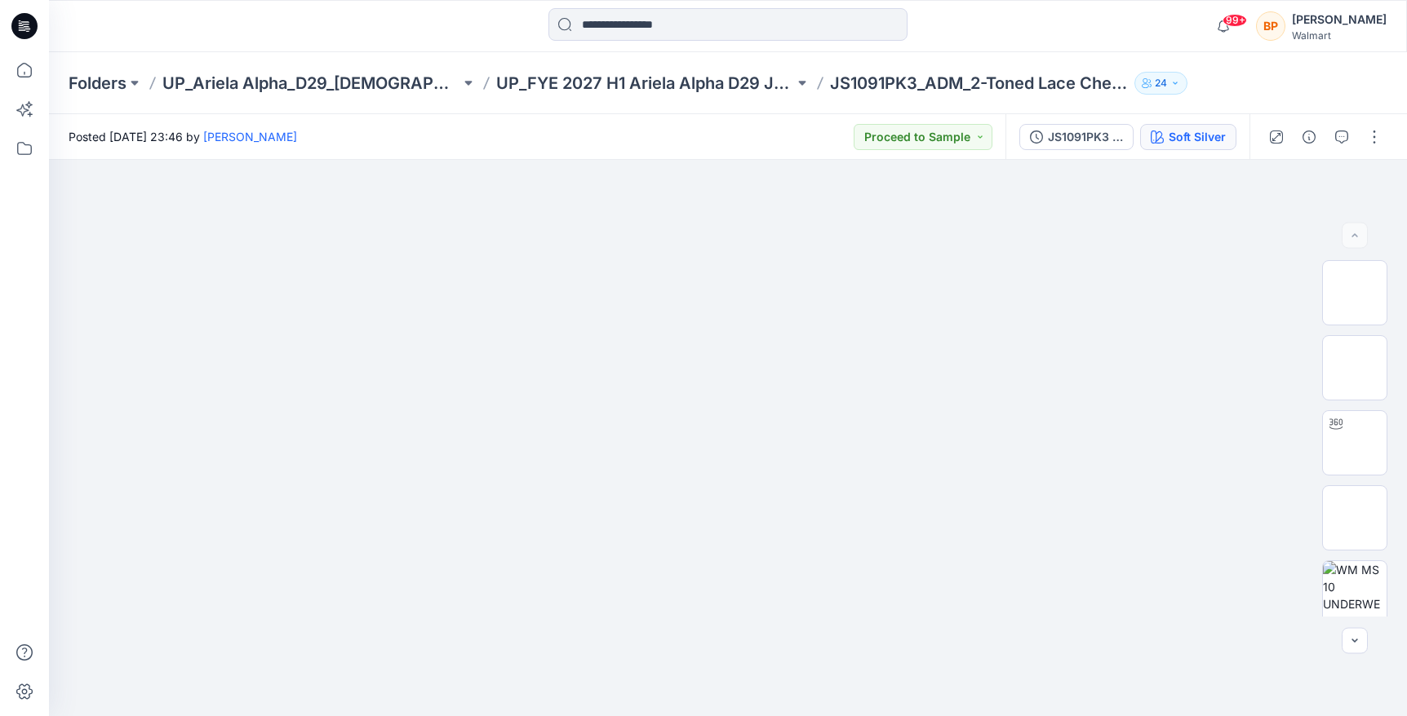
click at [1206, 128] on div "Soft Silver" at bounding box center [1196, 137] width 57 height 18
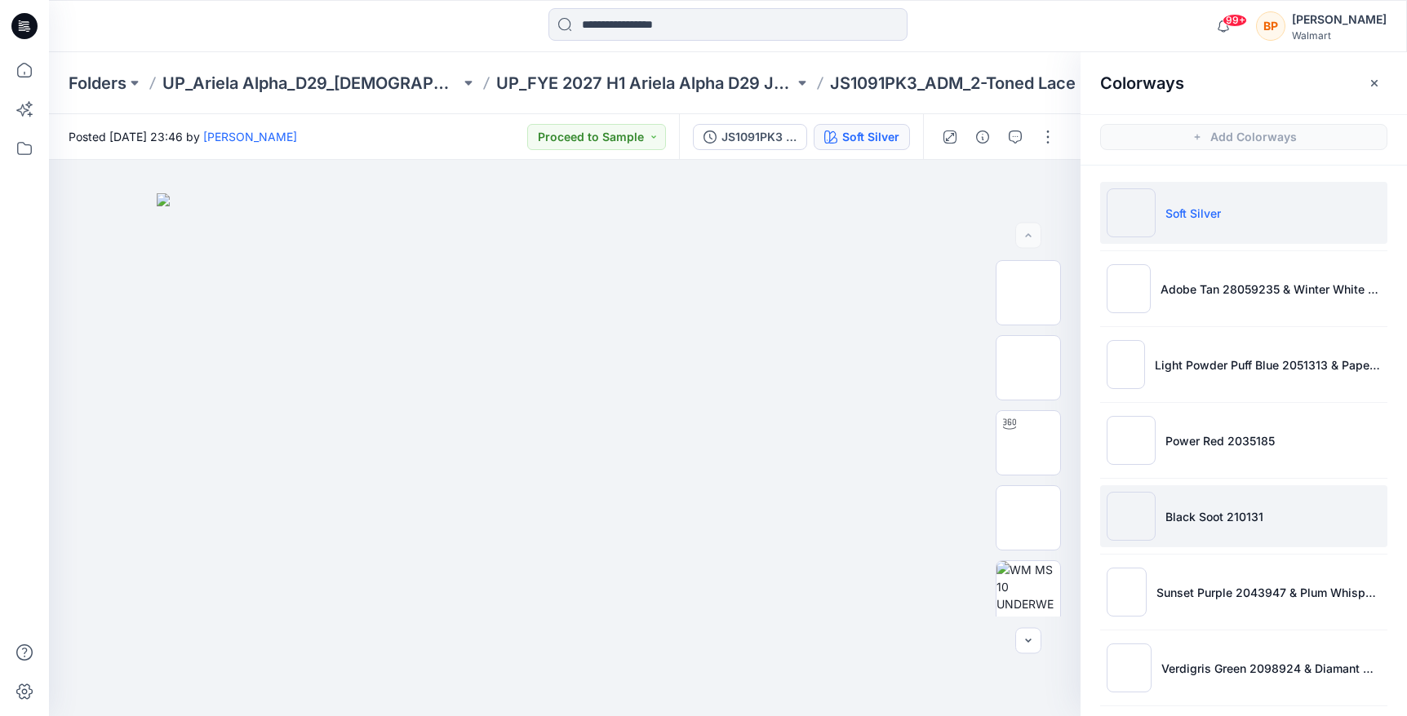
scroll to position [159, 0]
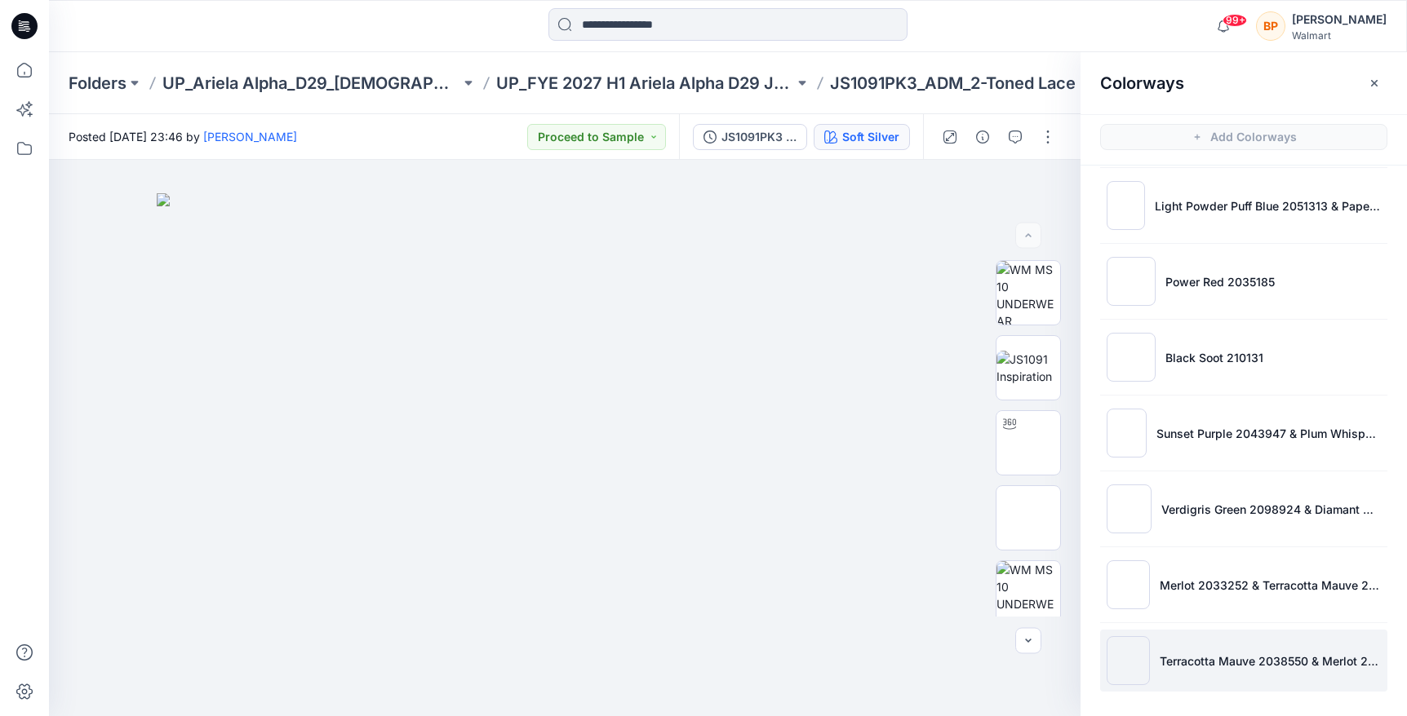
click at [1221, 640] on li "Terracotta Mauve 2038550 & Merlot 2033252" at bounding box center [1243, 661] width 287 height 62
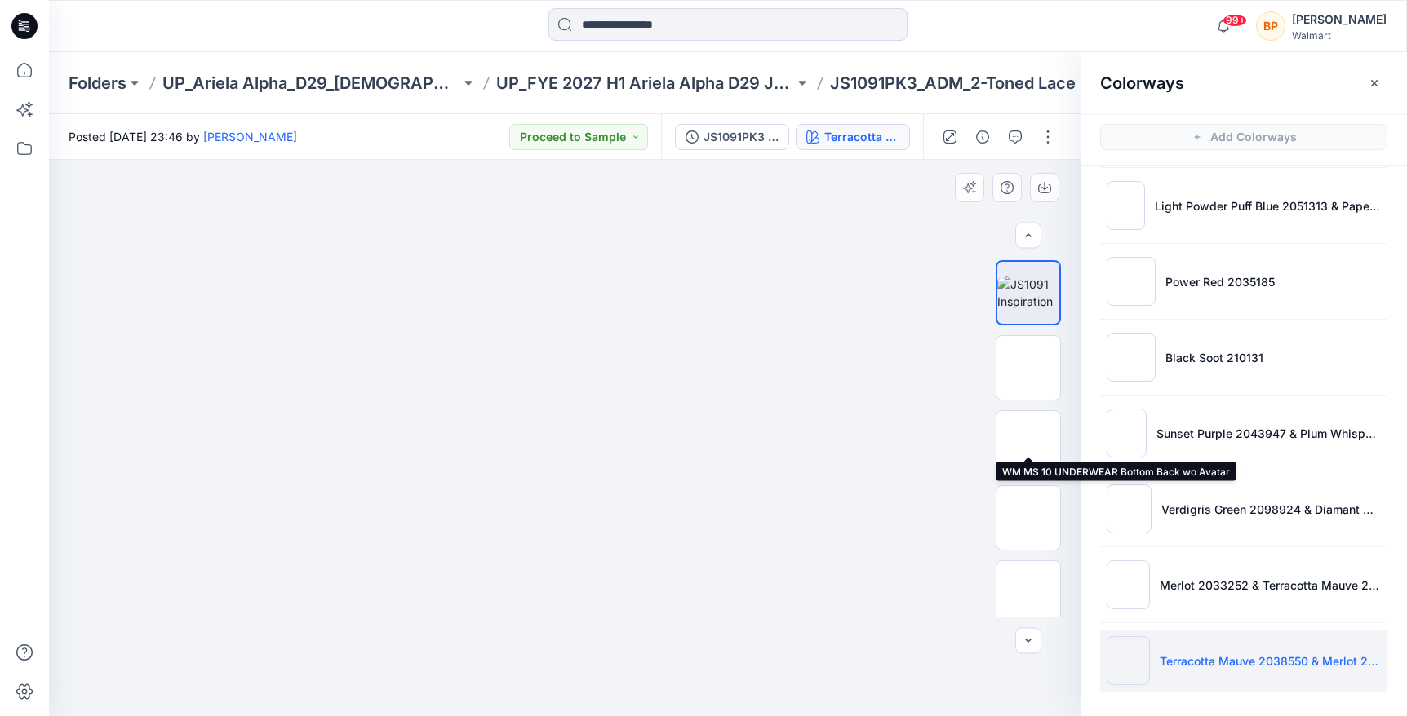
scroll to position [177, 0]
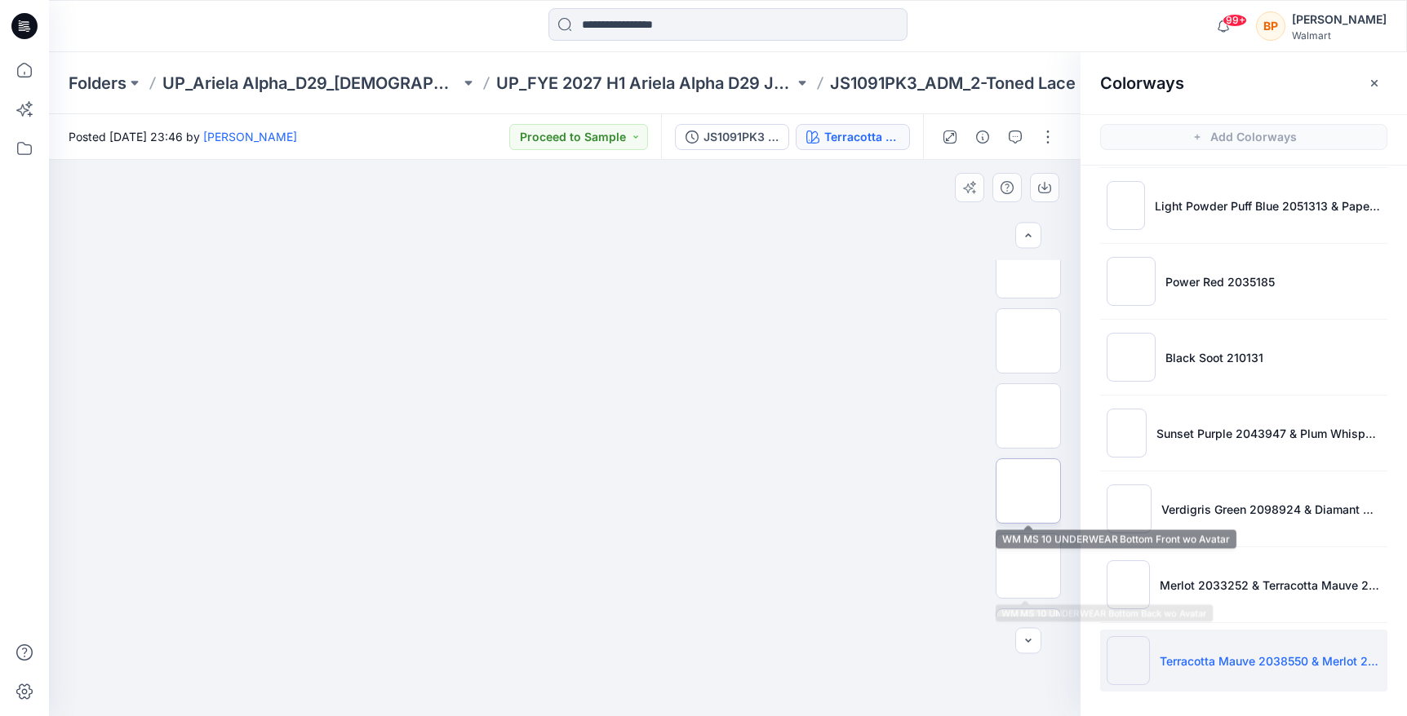
click at [1028, 491] on img at bounding box center [1028, 491] width 0 height 0
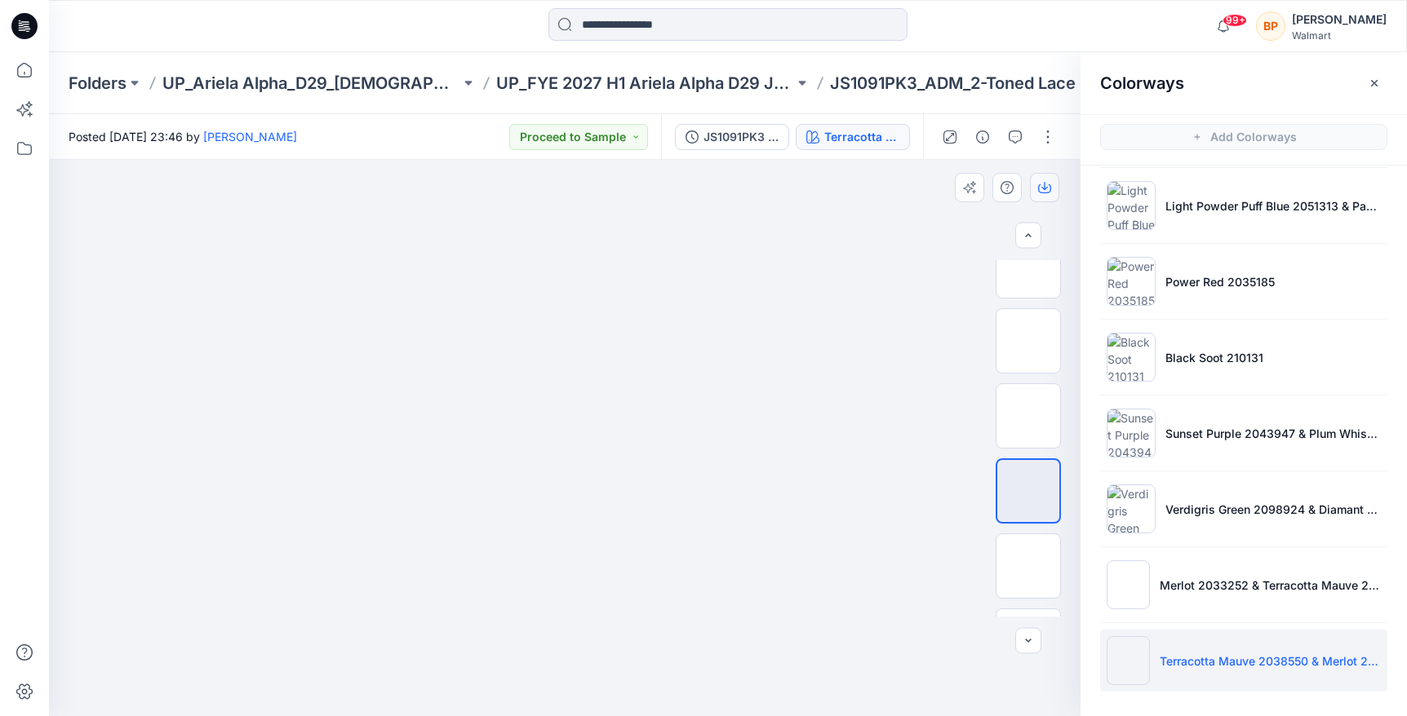
click at [1039, 191] on icon "button" at bounding box center [1044, 188] width 13 height 9
